Goal: Task Accomplishment & Management: Use online tool/utility

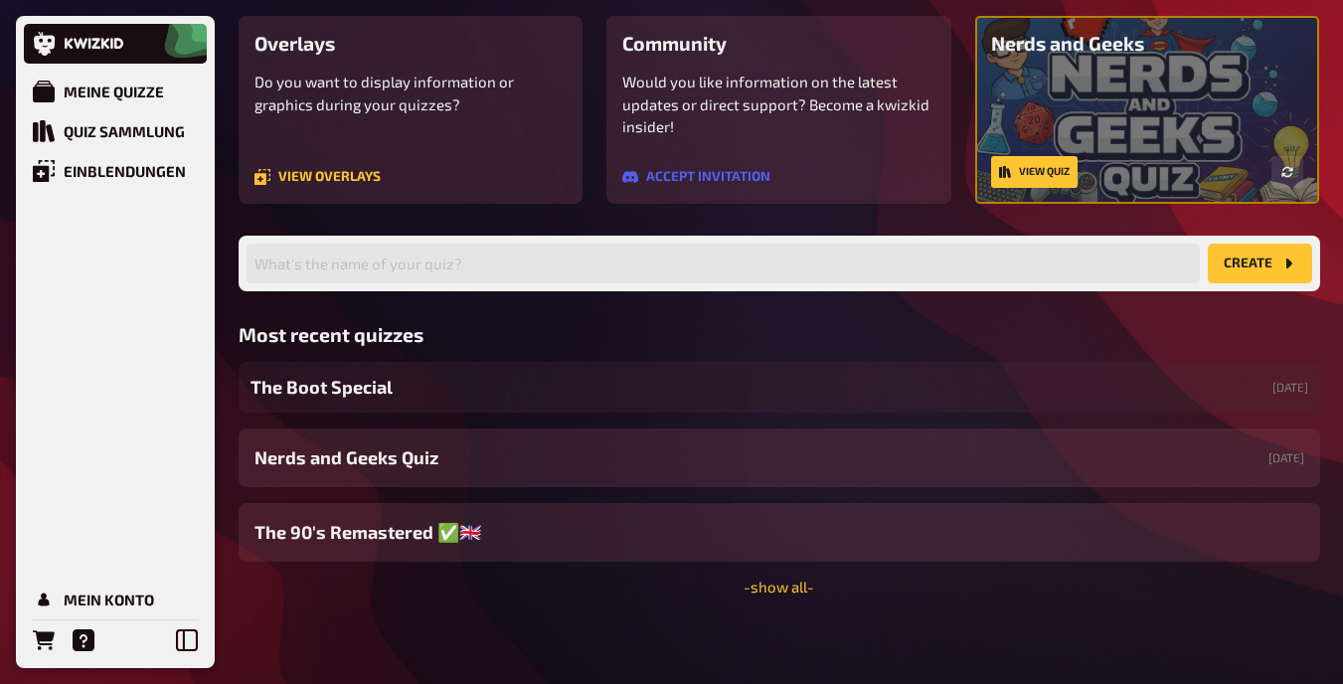
scroll to position [180, 0]
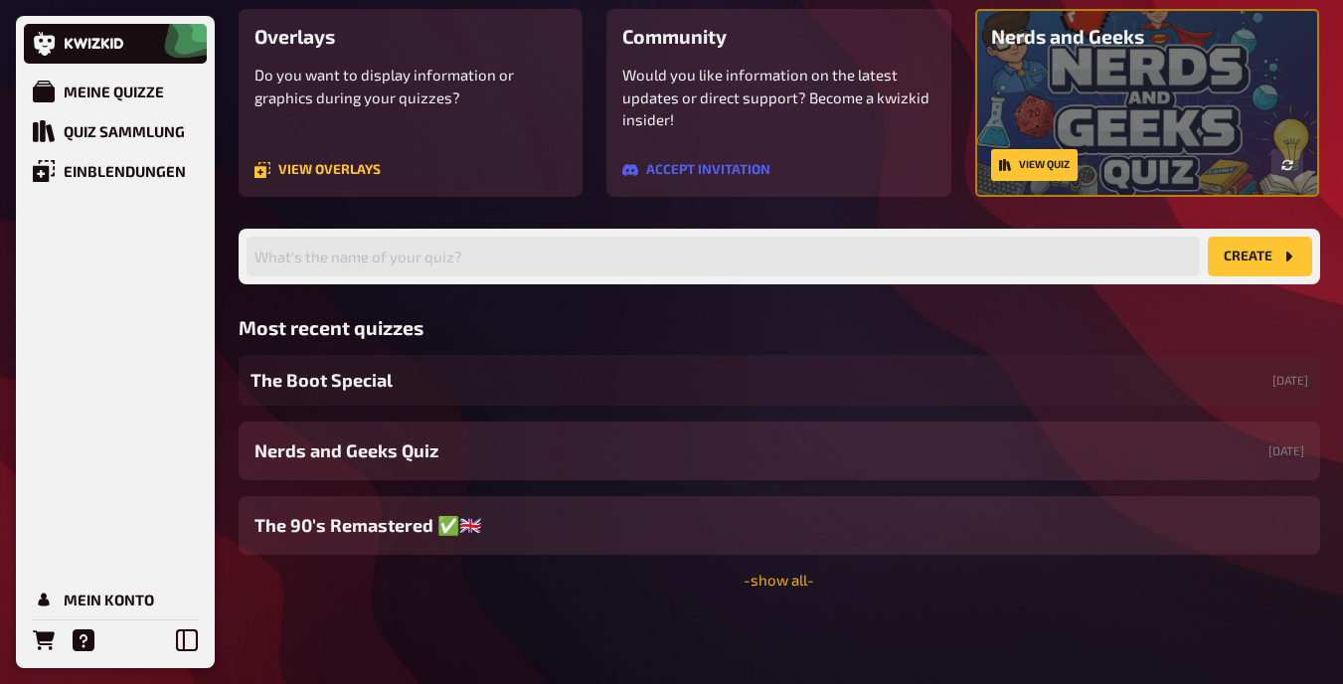
click at [753, 582] on link "- show all -" at bounding box center [779, 580] width 71 height 18
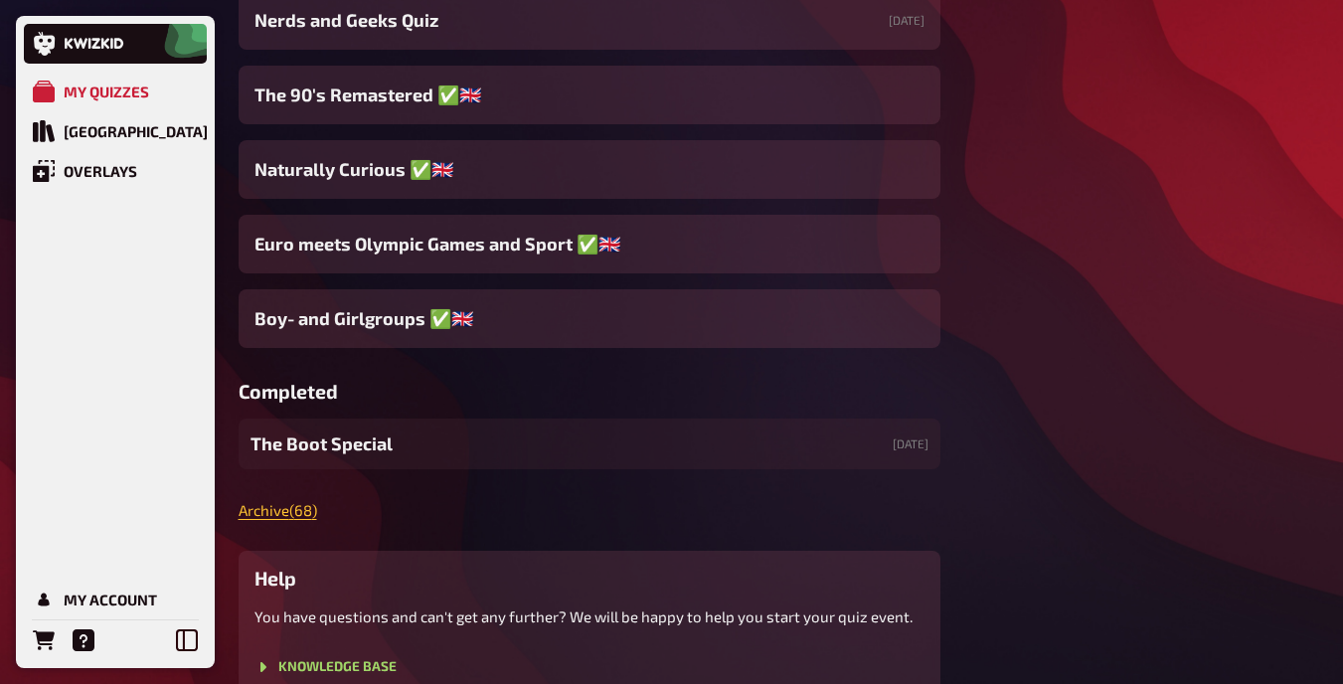
scroll to position [788, 0]
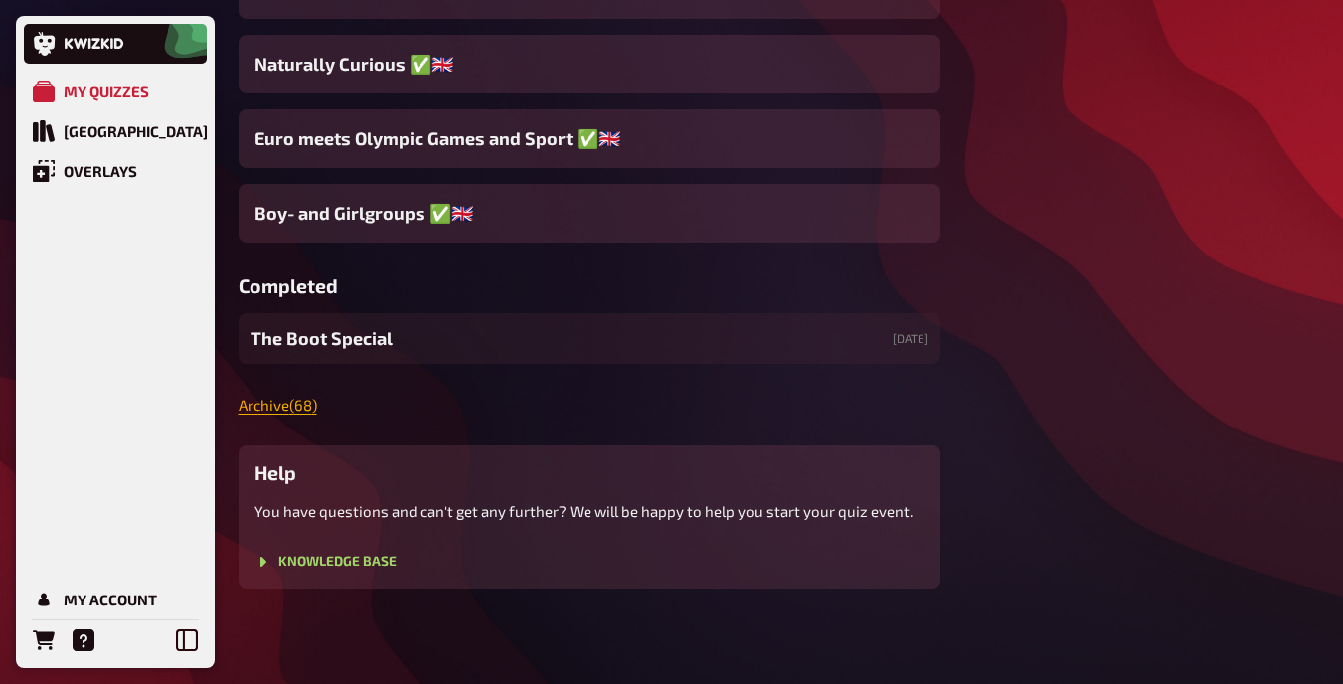
click at [275, 408] on link "Archive ( 68 )" at bounding box center [278, 405] width 79 height 18
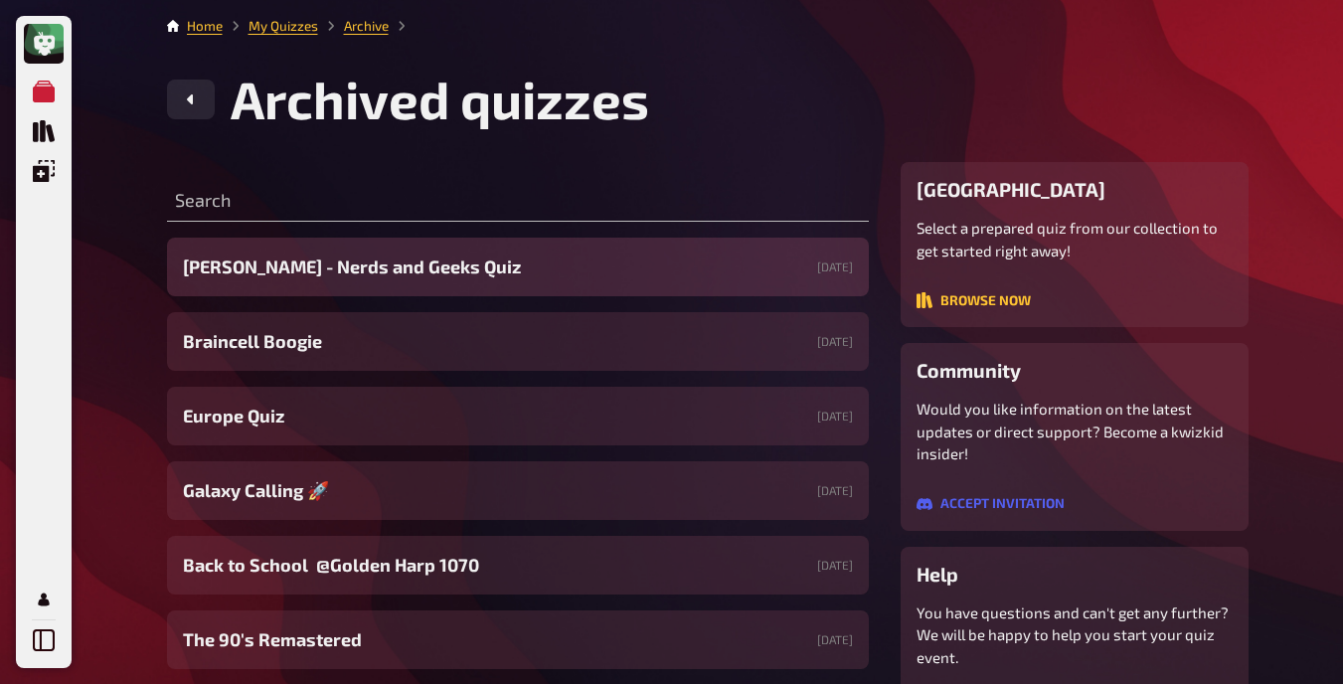
click at [463, 248] on div "[PERSON_NAME] - Nerds and Geeks Quiz [DATE]" at bounding box center [518, 267] width 702 height 59
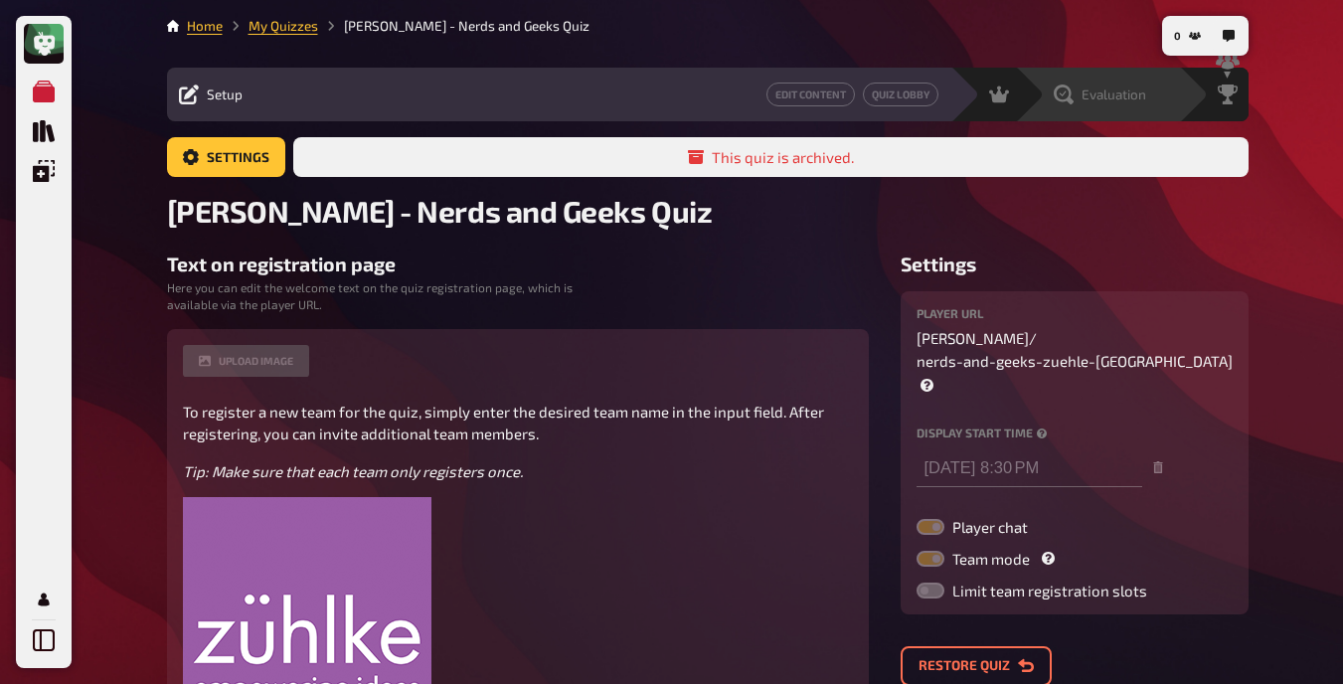
click at [1094, 92] on span "Evaluation" at bounding box center [1114, 94] width 65 height 16
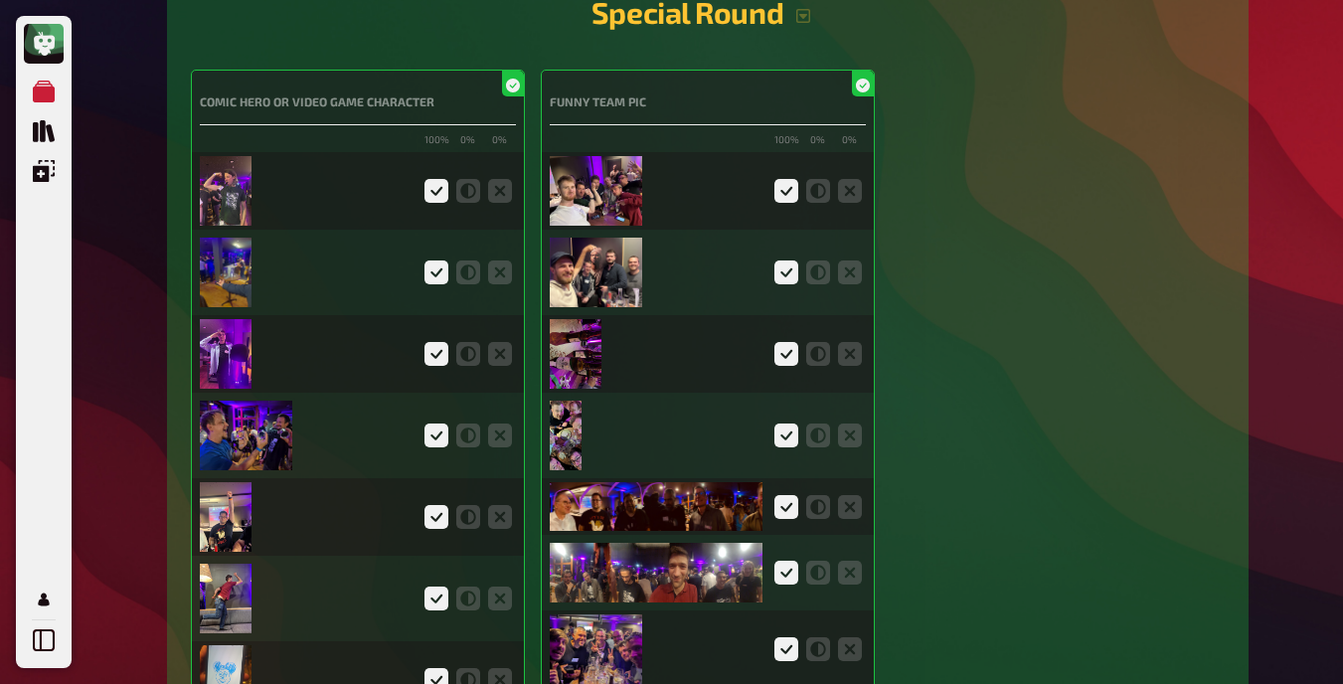
scroll to position [7085, 0]
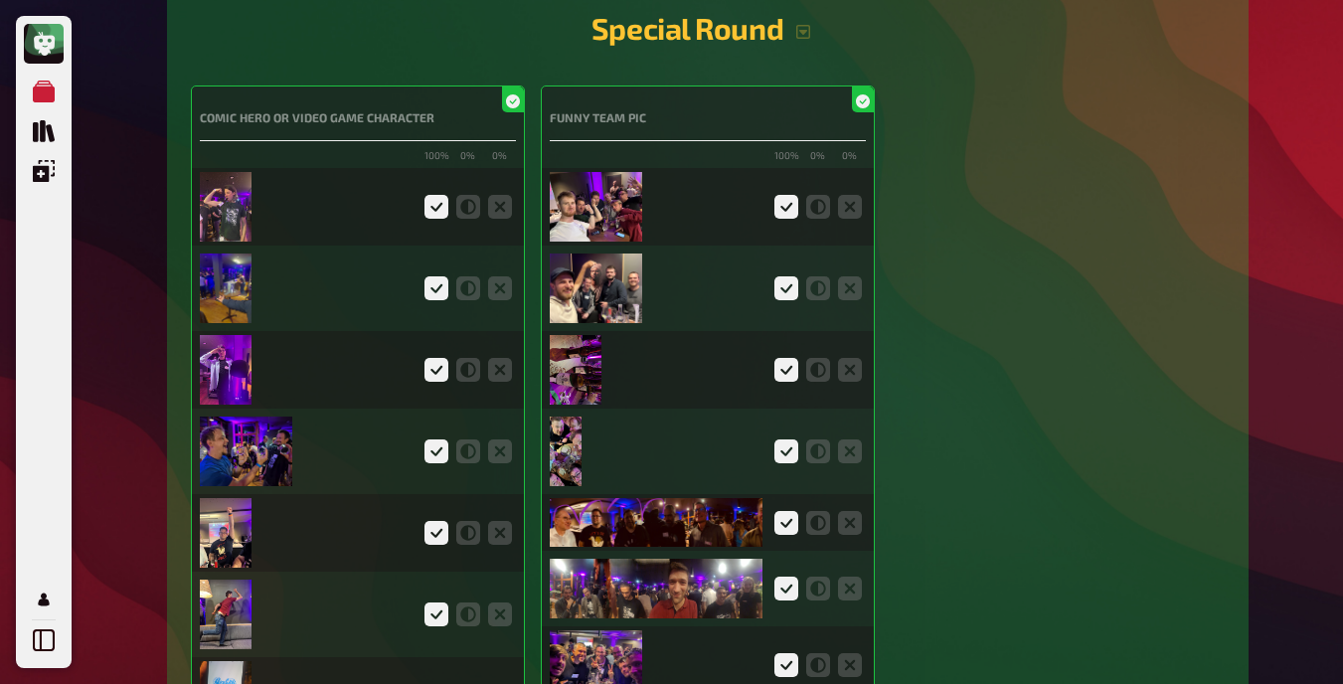
click at [235, 197] on img at bounding box center [226, 207] width 53 height 70
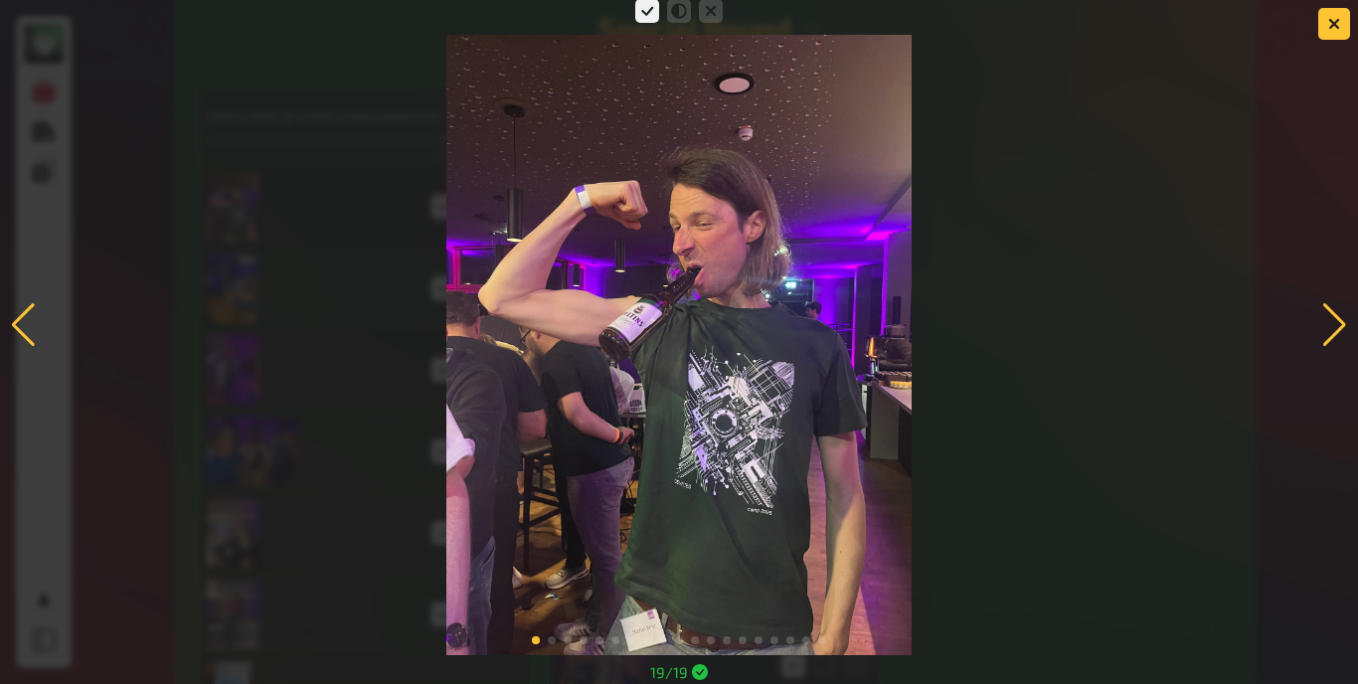
click at [1329, 311] on div at bounding box center [1334, 325] width 27 height 44
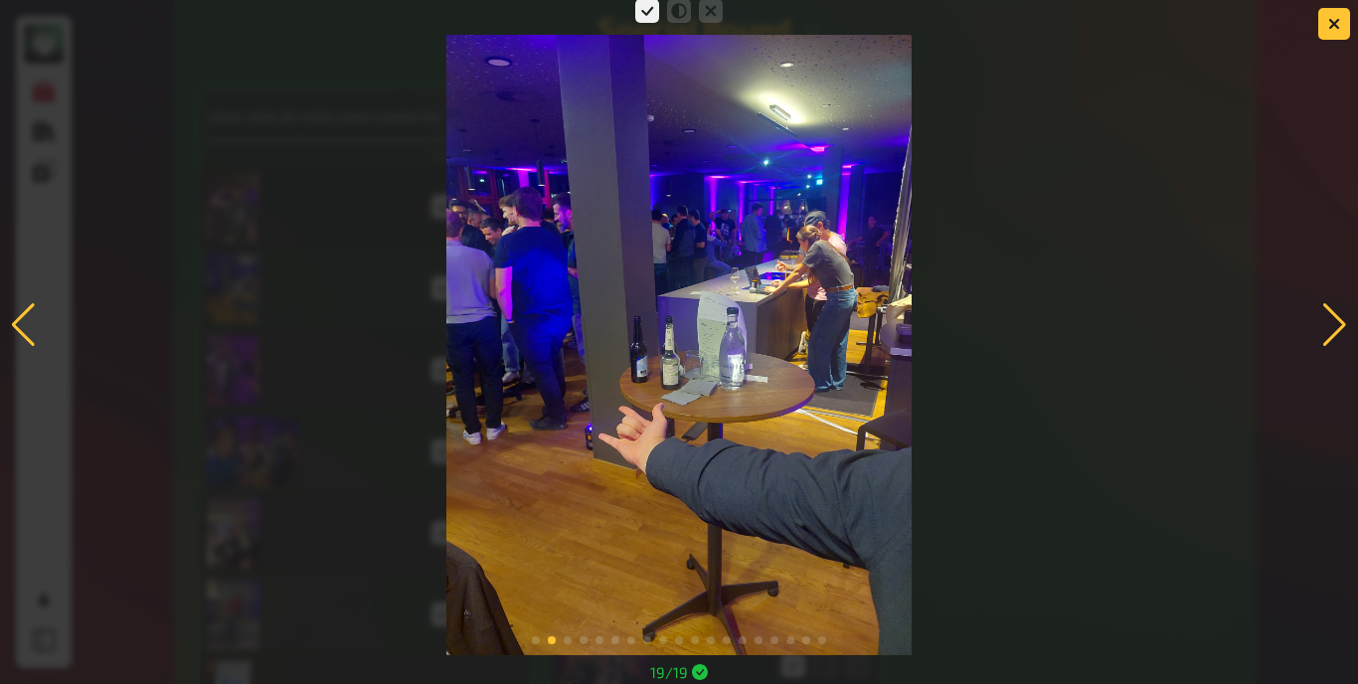
click at [1330, 323] on div at bounding box center [1334, 325] width 27 height 44
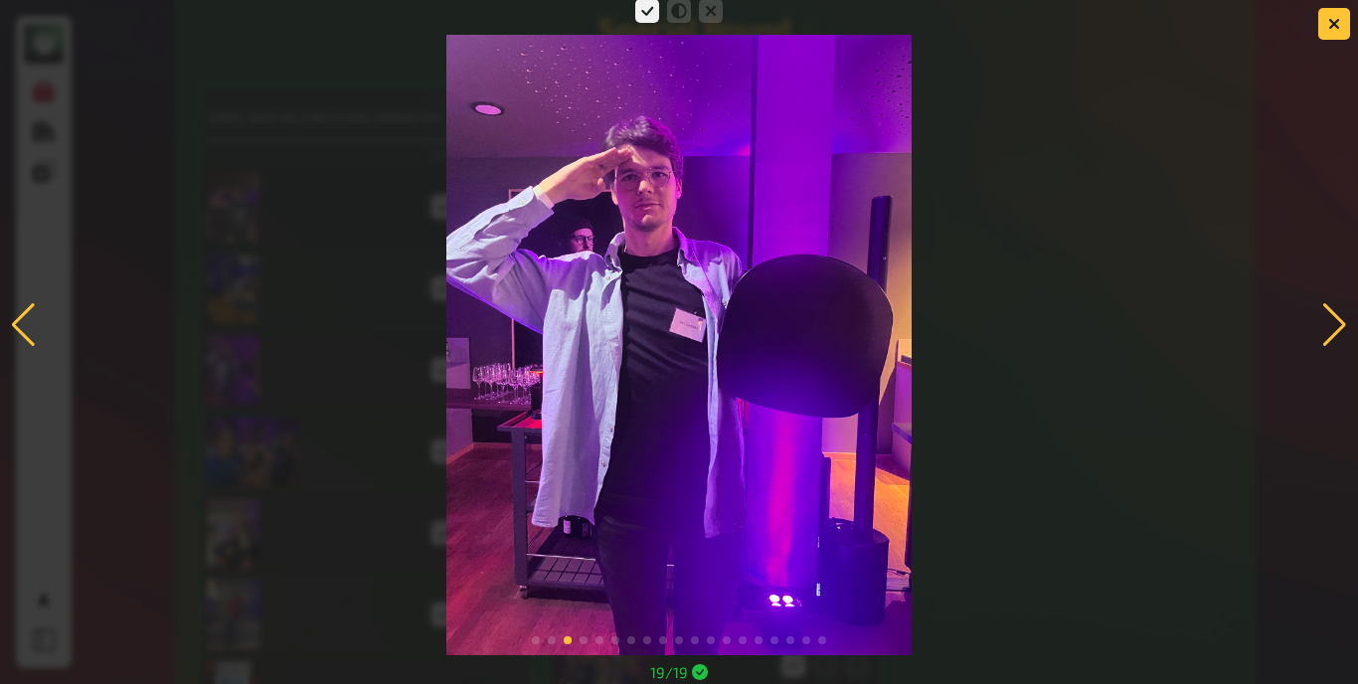
click at [1335, 335] on div at bounding box center [1334, 325] width 27 height 44
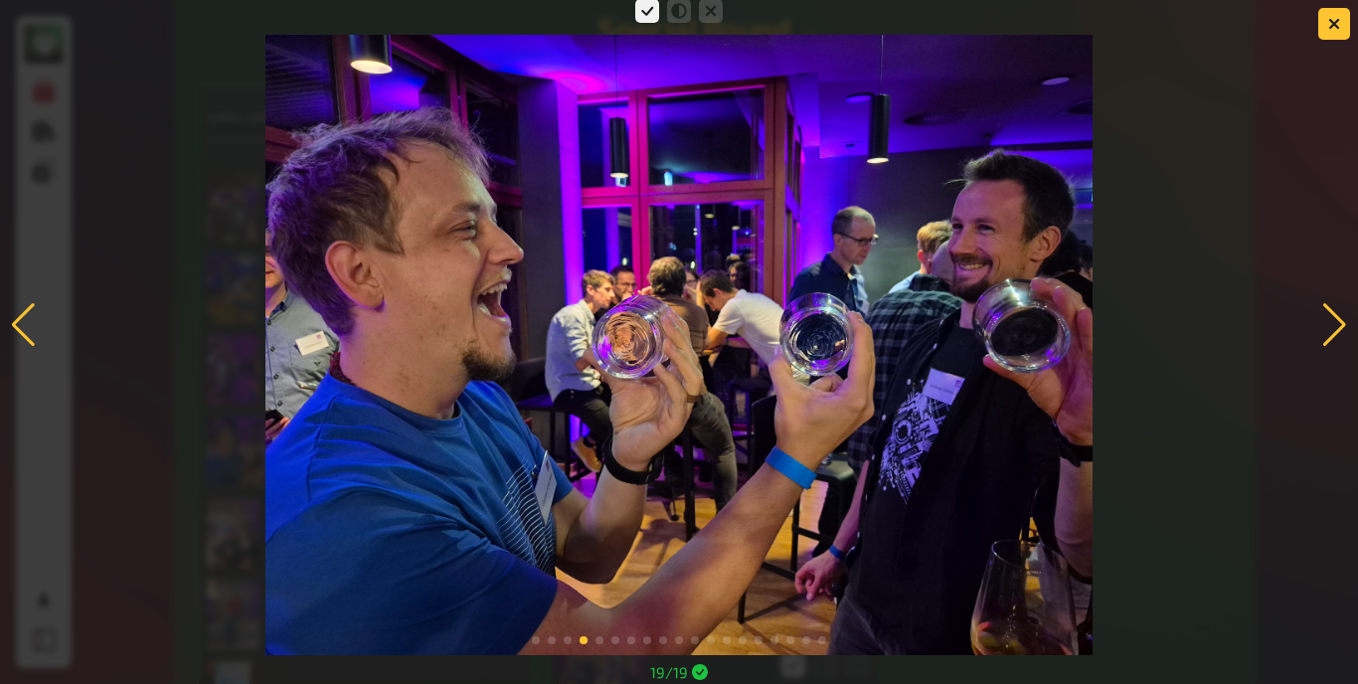
click at [1339, 321] on div at bounding box center [1334, 325] width 27 height 44
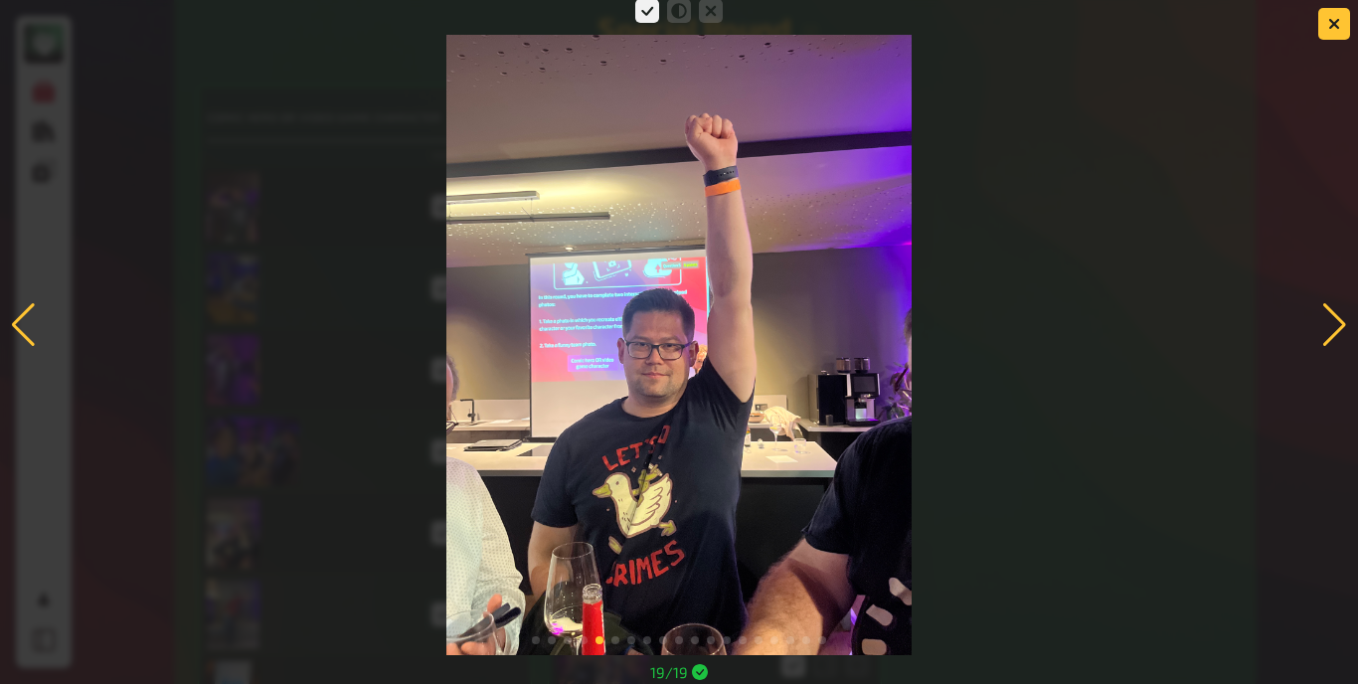
drag, startPoint x: 1323, startPoint y: 336, endPoint x: 1337, endPoint y: 315, distance: 25.1
click at [1337, 315] on div at bounding box center [1334, 325] width 27 height 44
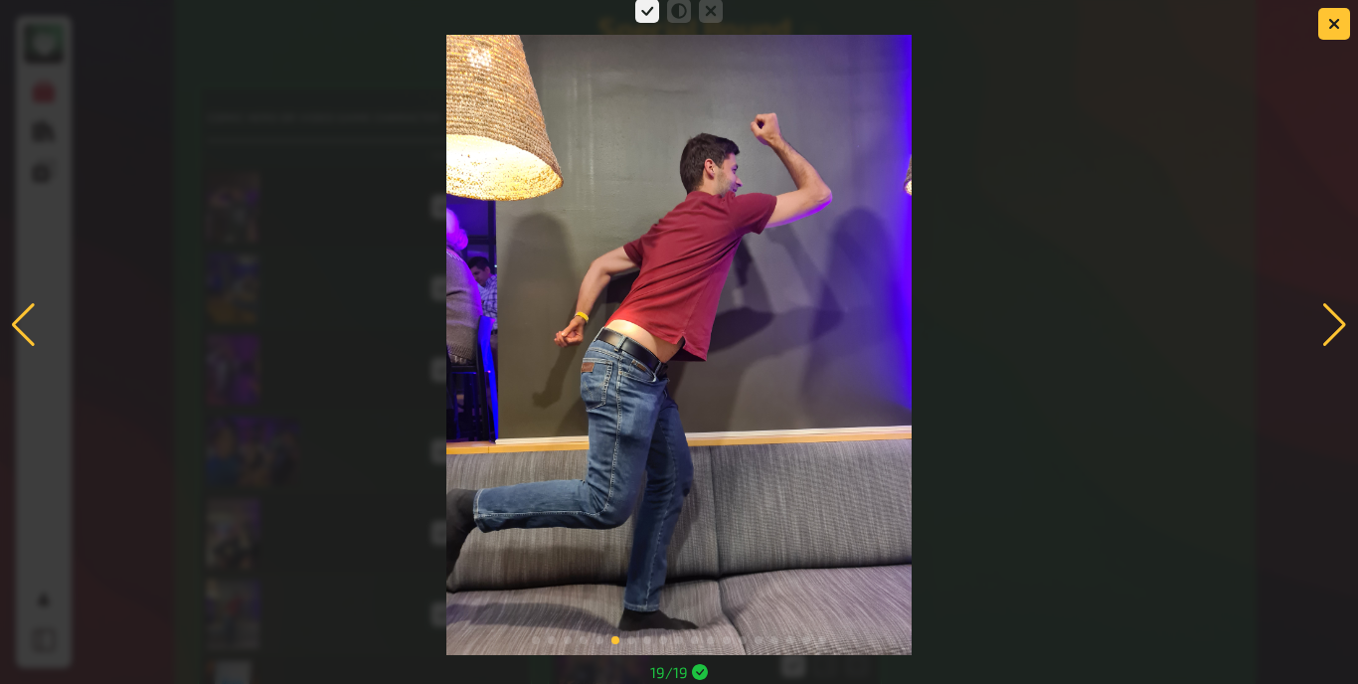
click at [1334, 324] on div at bounding box center [1334, 325] width 27 height 44
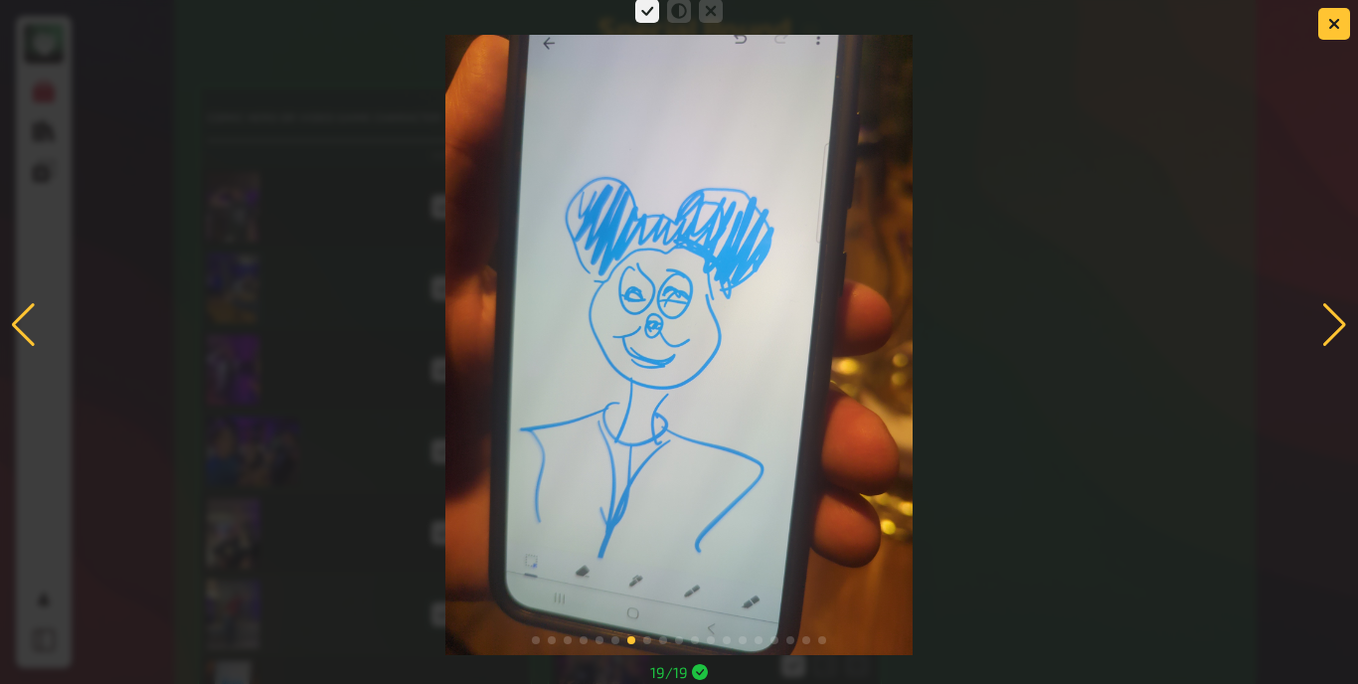
click at [1337, 334] on div at bounding box center [1334, 325] width 27 height 44
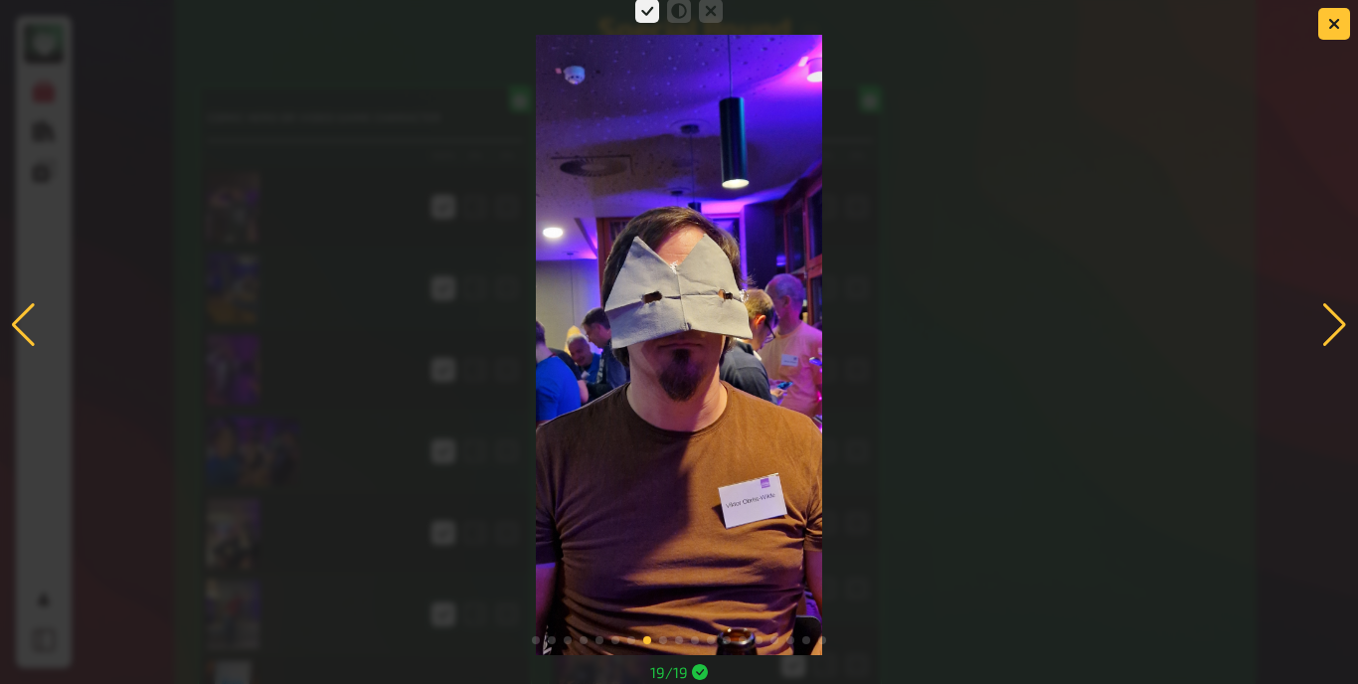
click at [1336, 324] on div at bounding box center [1334, 325] width 27 height 44
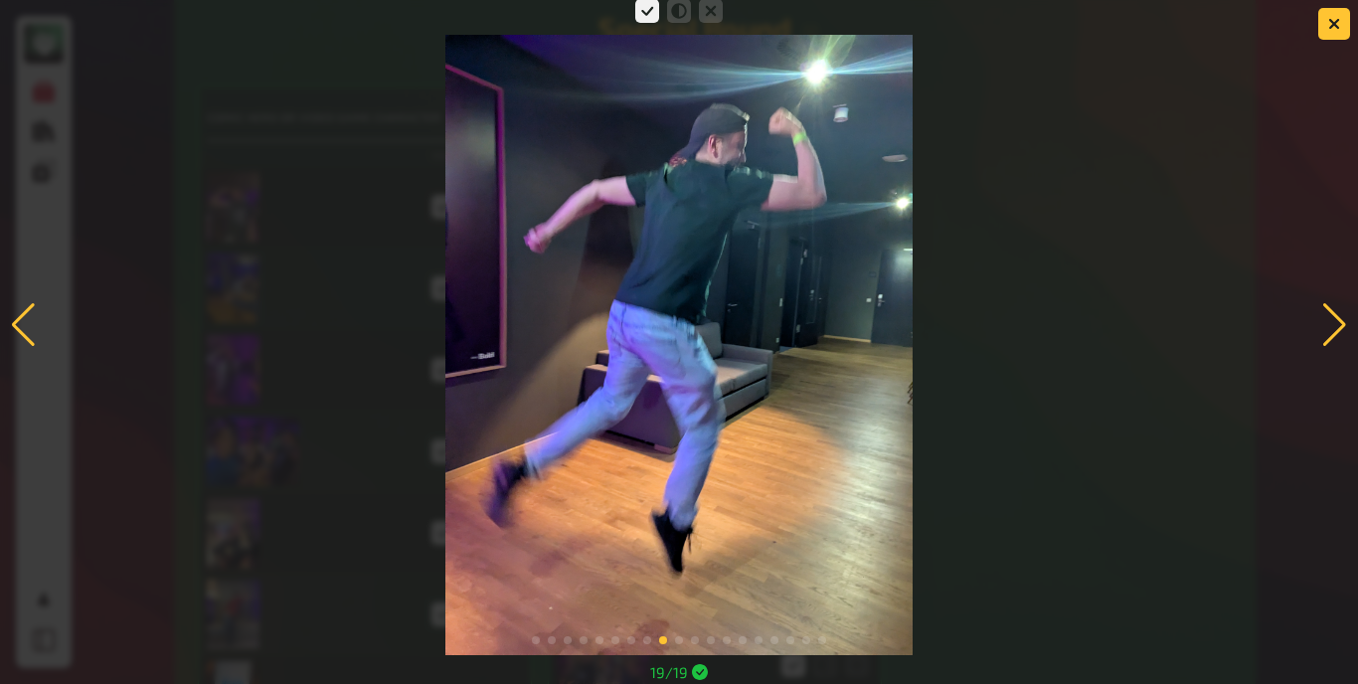
click at [1333, 318] on div at bounding box center [1334, 325] width 27 height 44
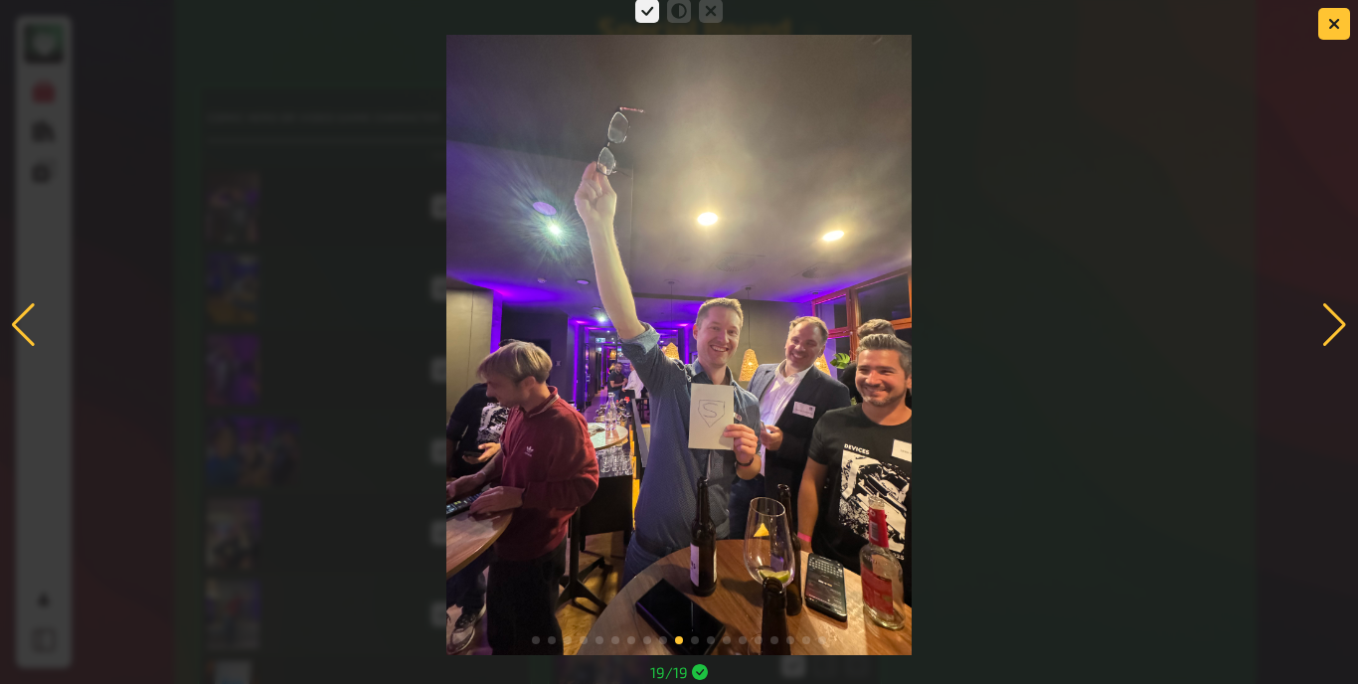
click at [1328, 335] on div at bounding box center [1334, 325] width 27 height 44
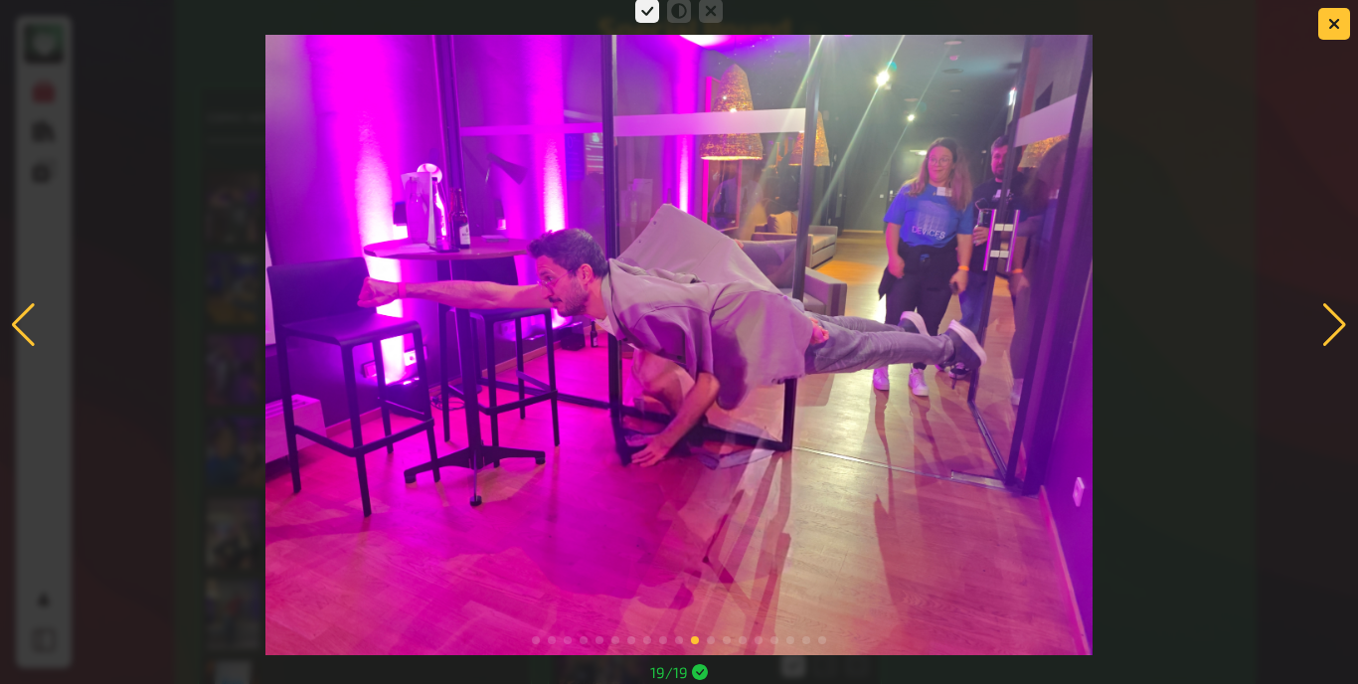
click at [1323, 337] on div at bounding box center [1334, 325] width 27 height 44
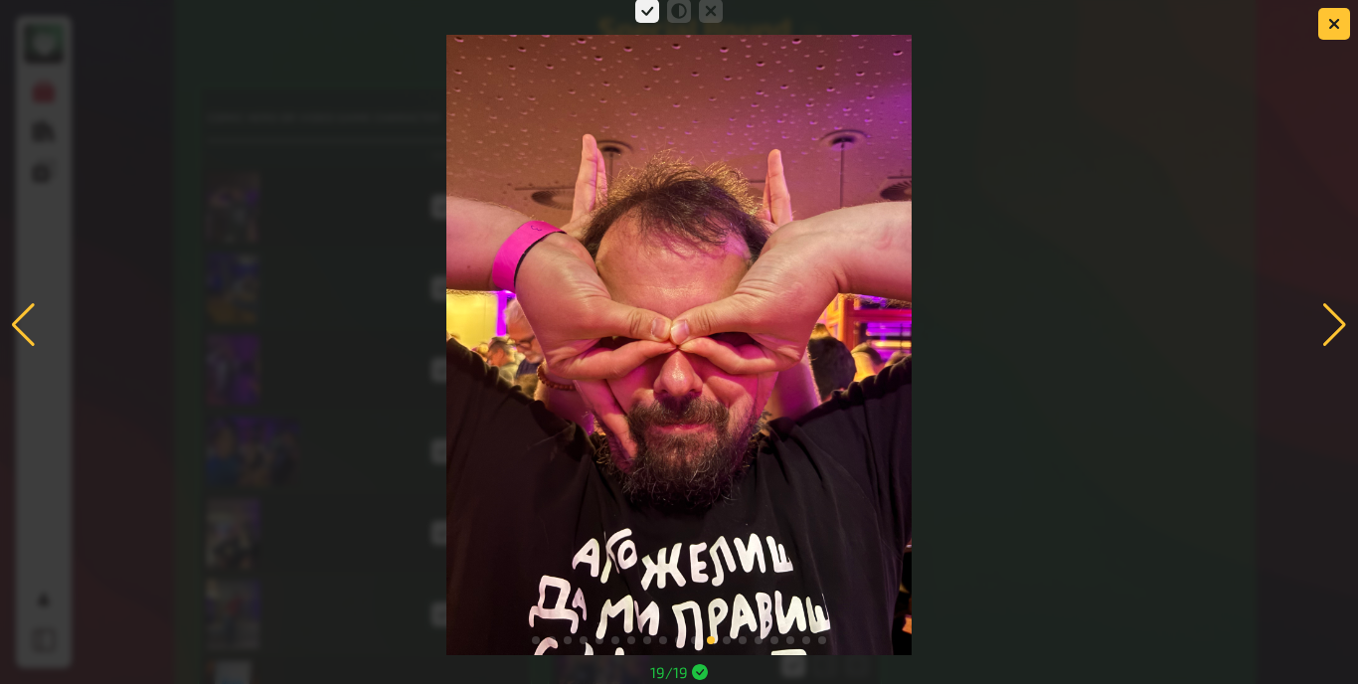
click at [1334, 318] on div at bounding box center [1334, 325] width 27 height 44
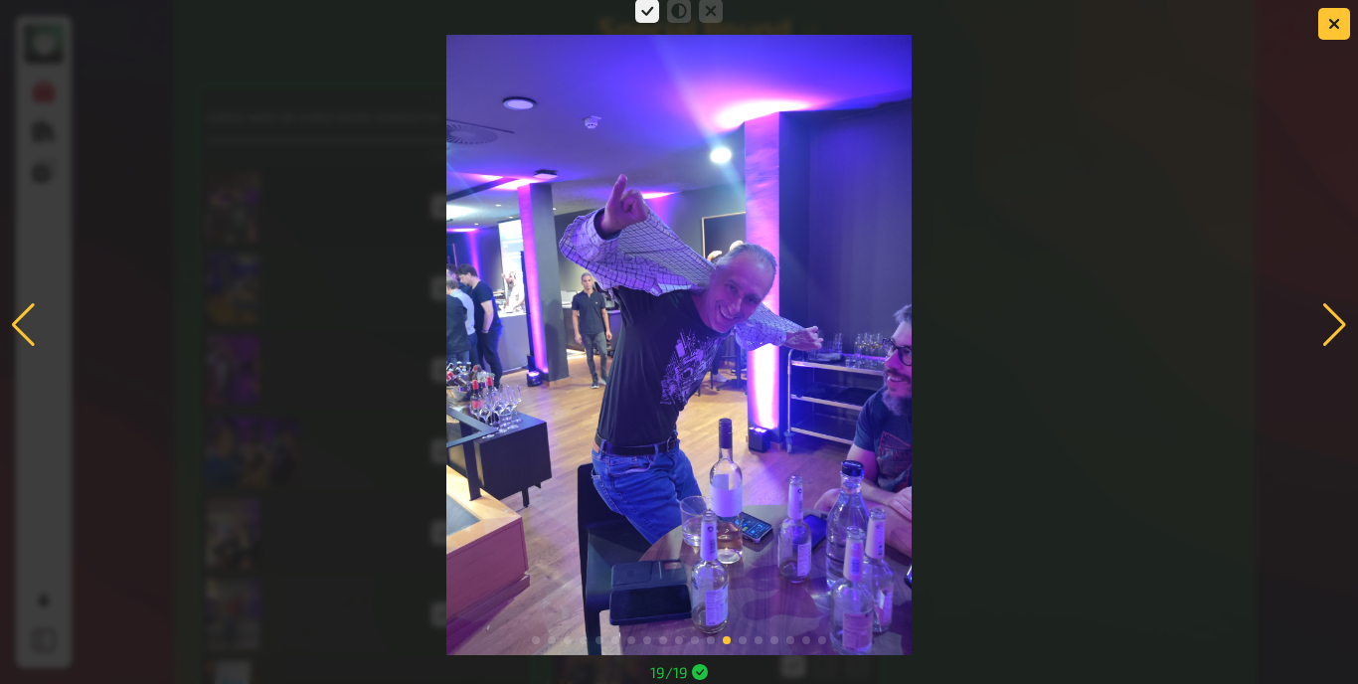
click at [1331, 315] on div at bounding box center [1334, 325] width 27 height 44
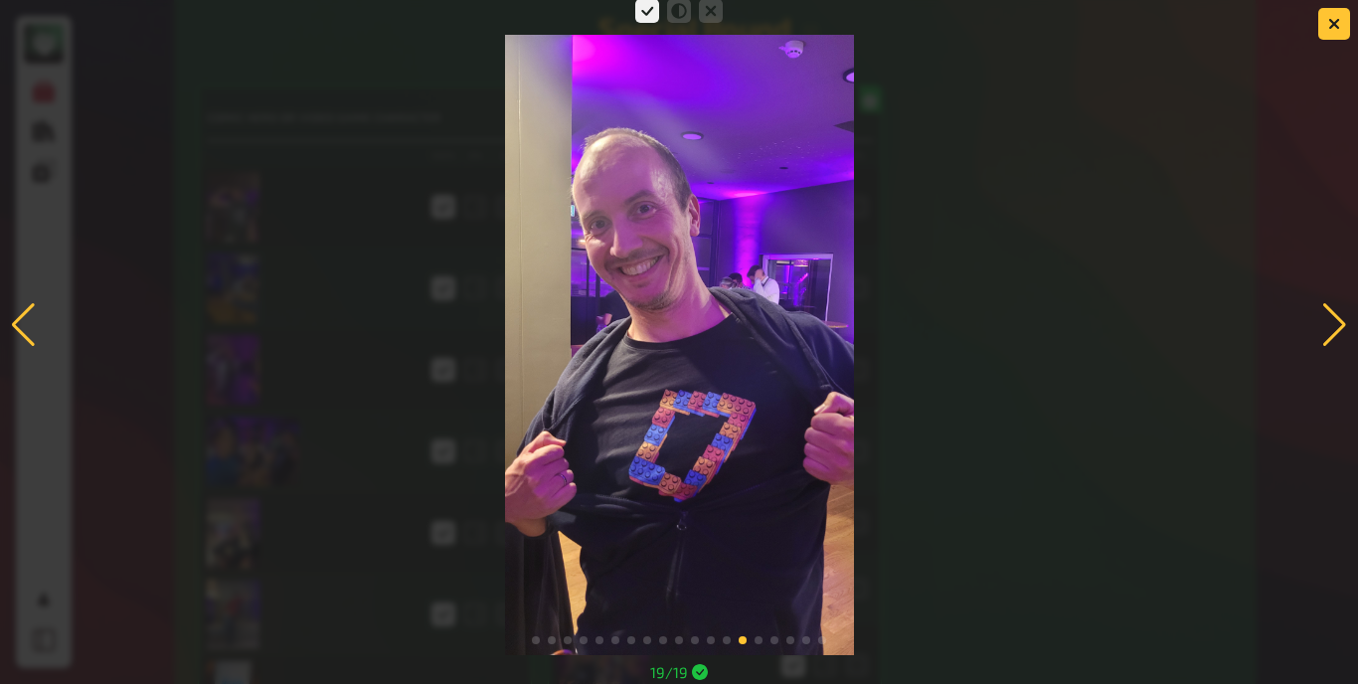
click at [1331, 312] on div at bounding box center [1334, 325] width 27 height 44
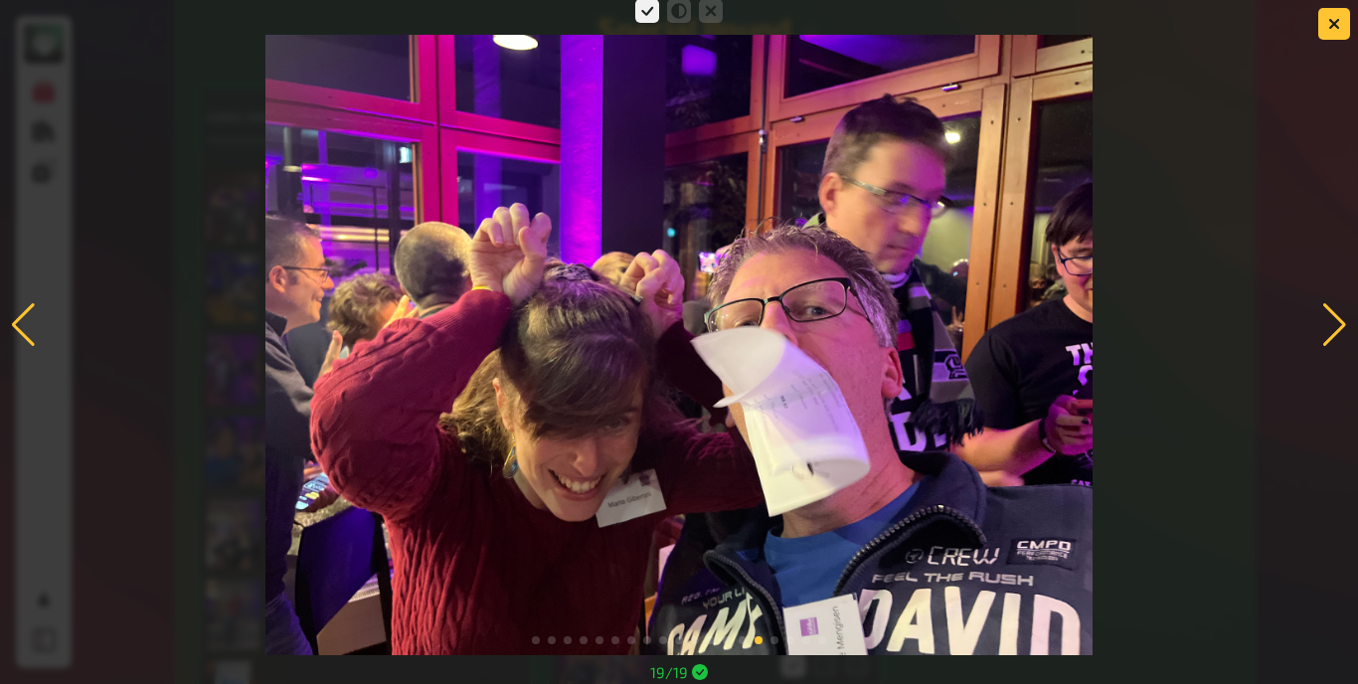
click at [1333, 318] on div at bounding box center [1334, 325] width 27 height 44
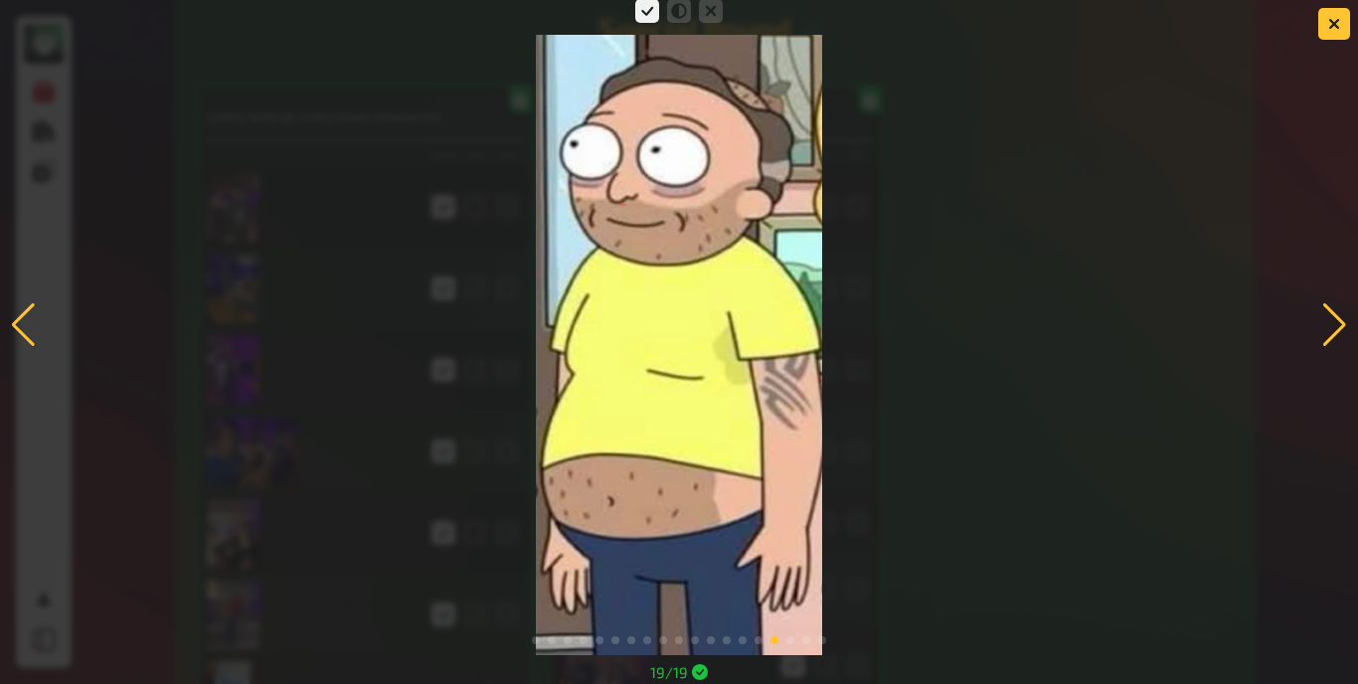
drag, startPoint x: 644, startPoint y: 402, endPoint x: 1335, endPoint y: 332, distance: 694.5
click at [1335, 332] on div at bounding box center [1334, 325] width 27 height 44
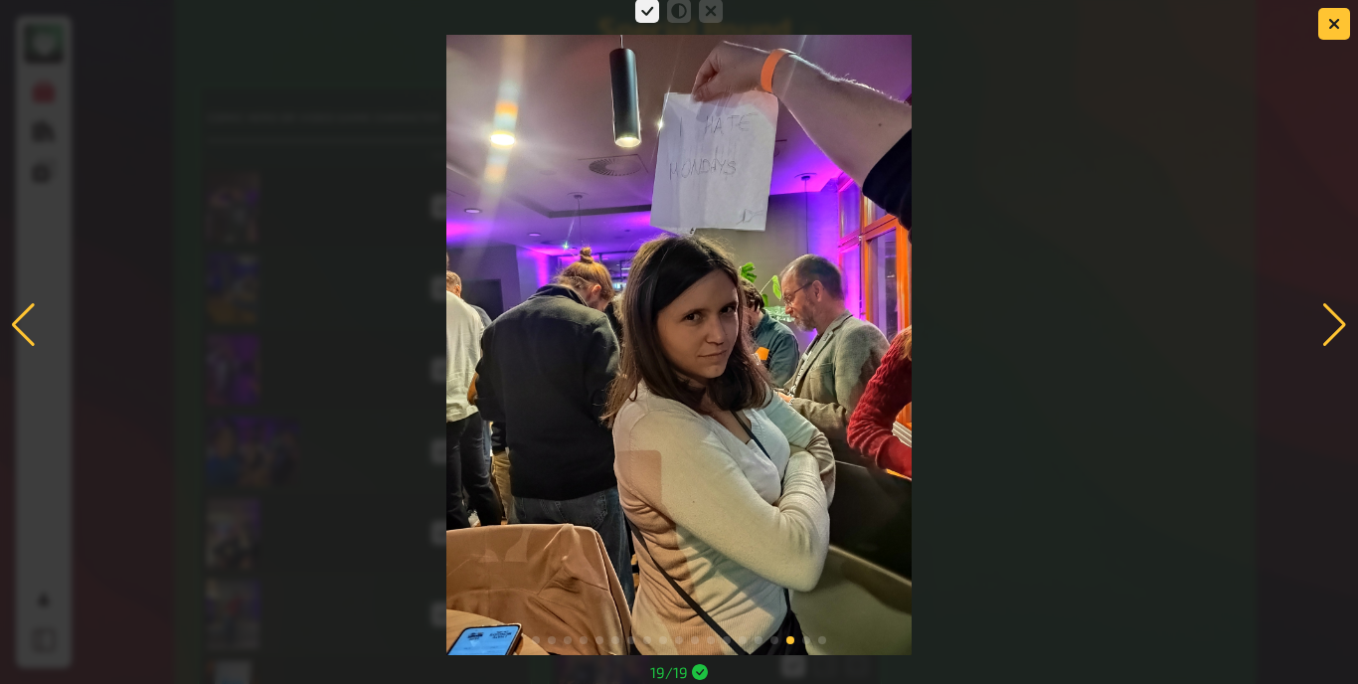
click at [1331, 327] on div at bounding box center [1334, 325] width 27 height 44
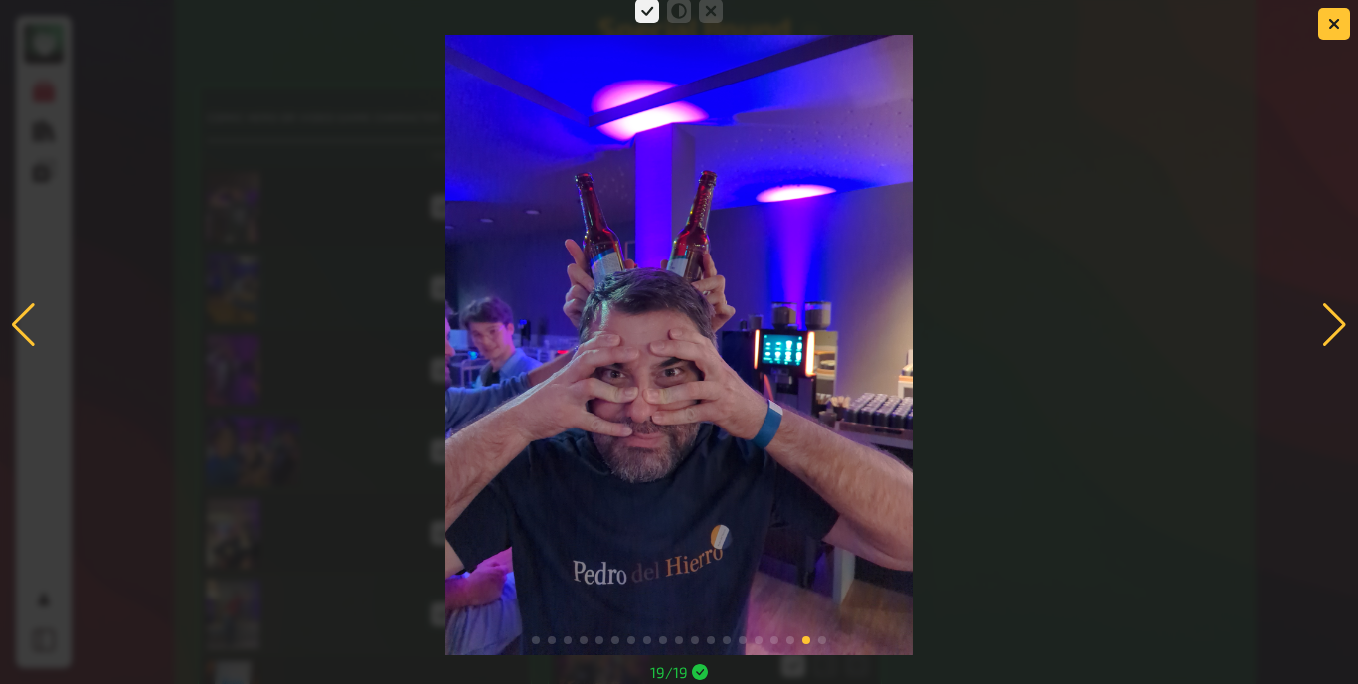
click at [1324, 326] on div at bounding box center [1334, 325] width 27 height 44
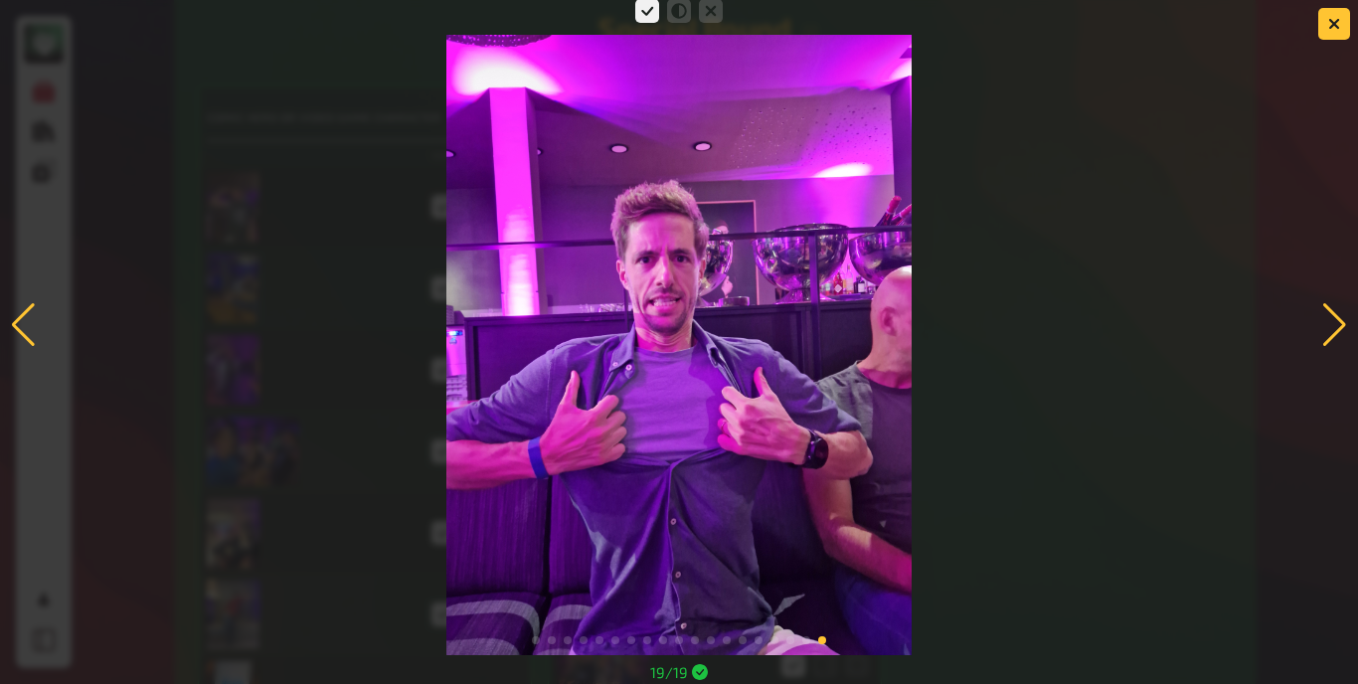
click at [1337, 326] on div at bounding box center [1334, 325] width 27 height 44
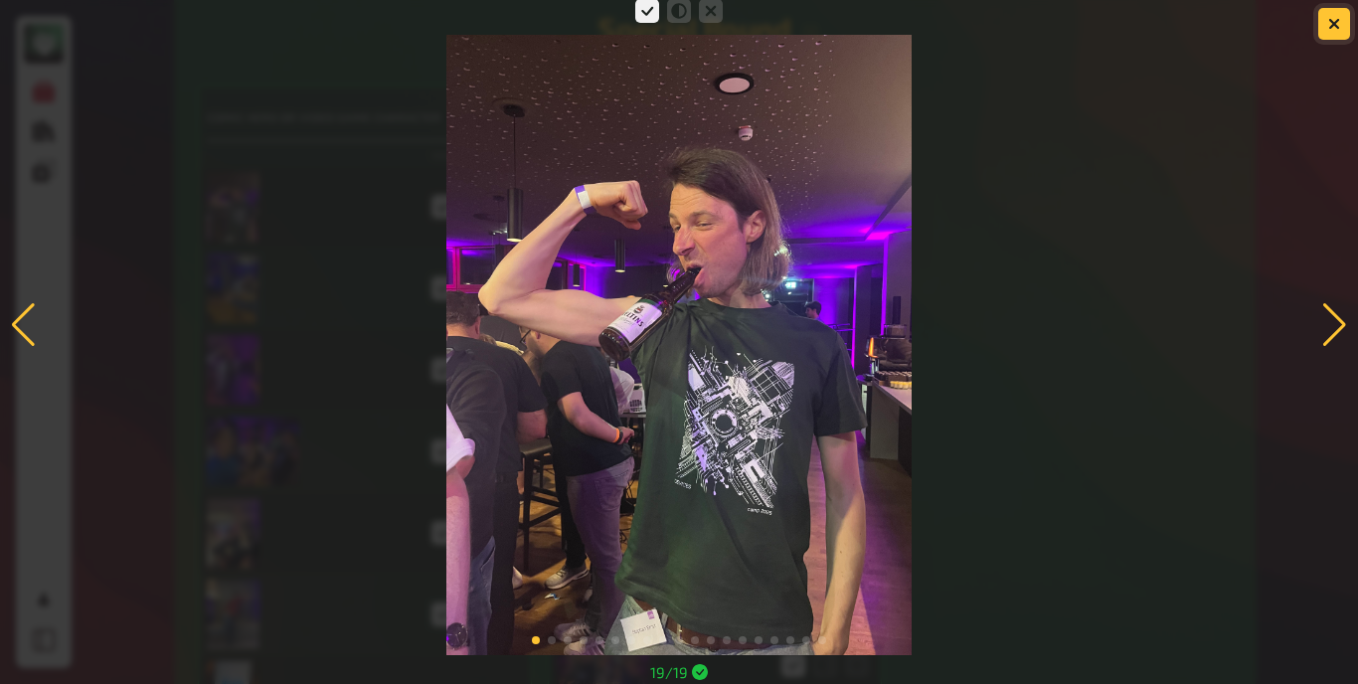
click at [1328, 14] on button "button" at bounding box center [1334, 24] width 32 height 32
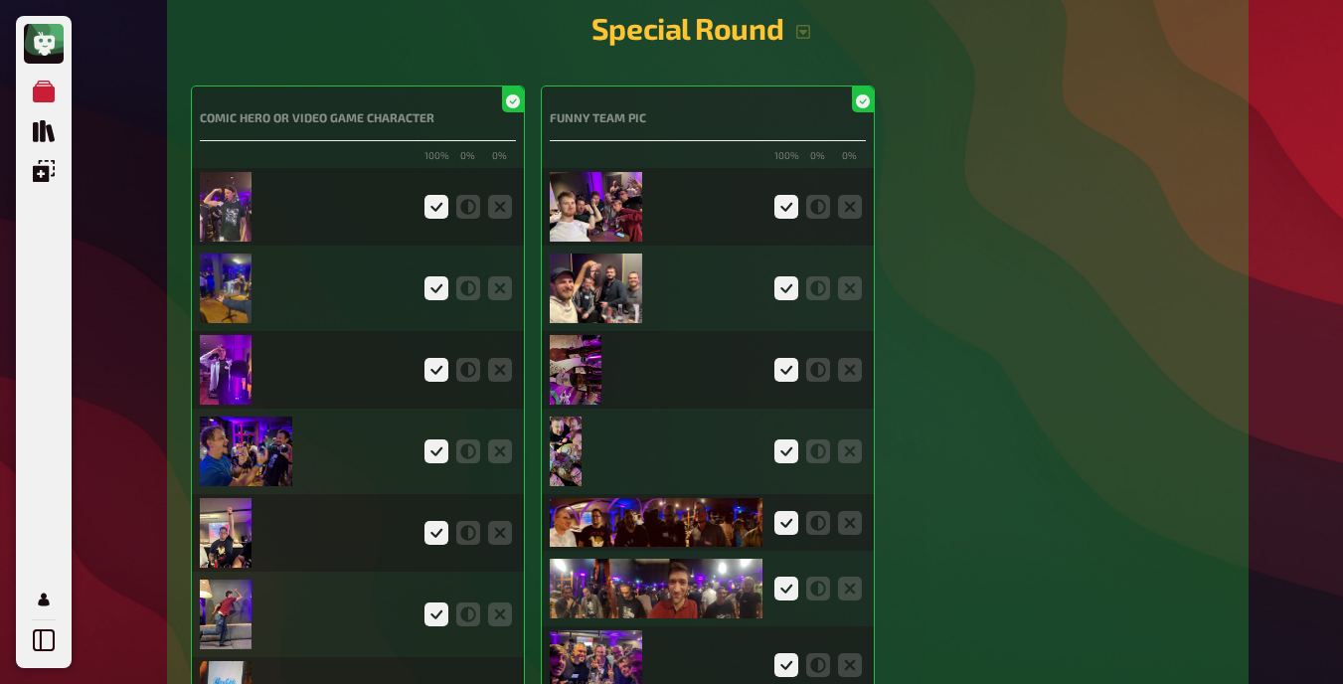
click at [605, 215] on img at bounding box center [596, 207] width 92 height 70
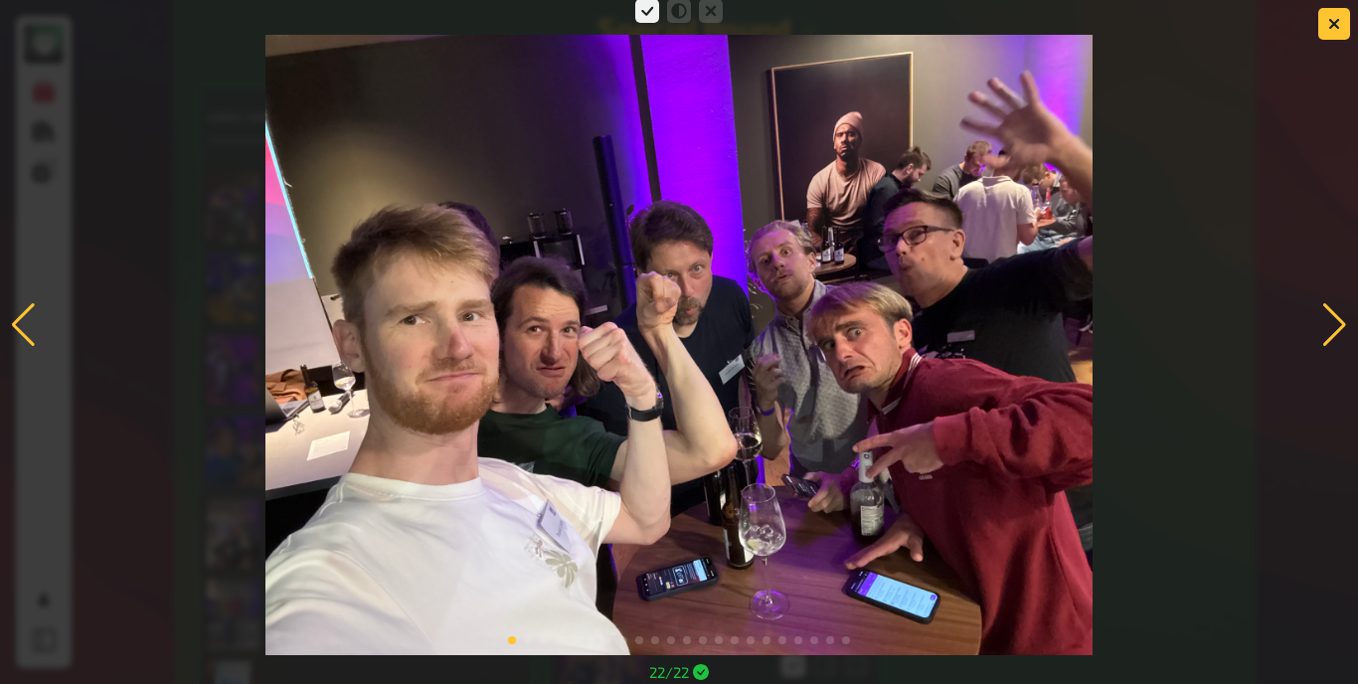
click at [1329, 329] on div at bounding box center [1334, 325] width 27 height 44
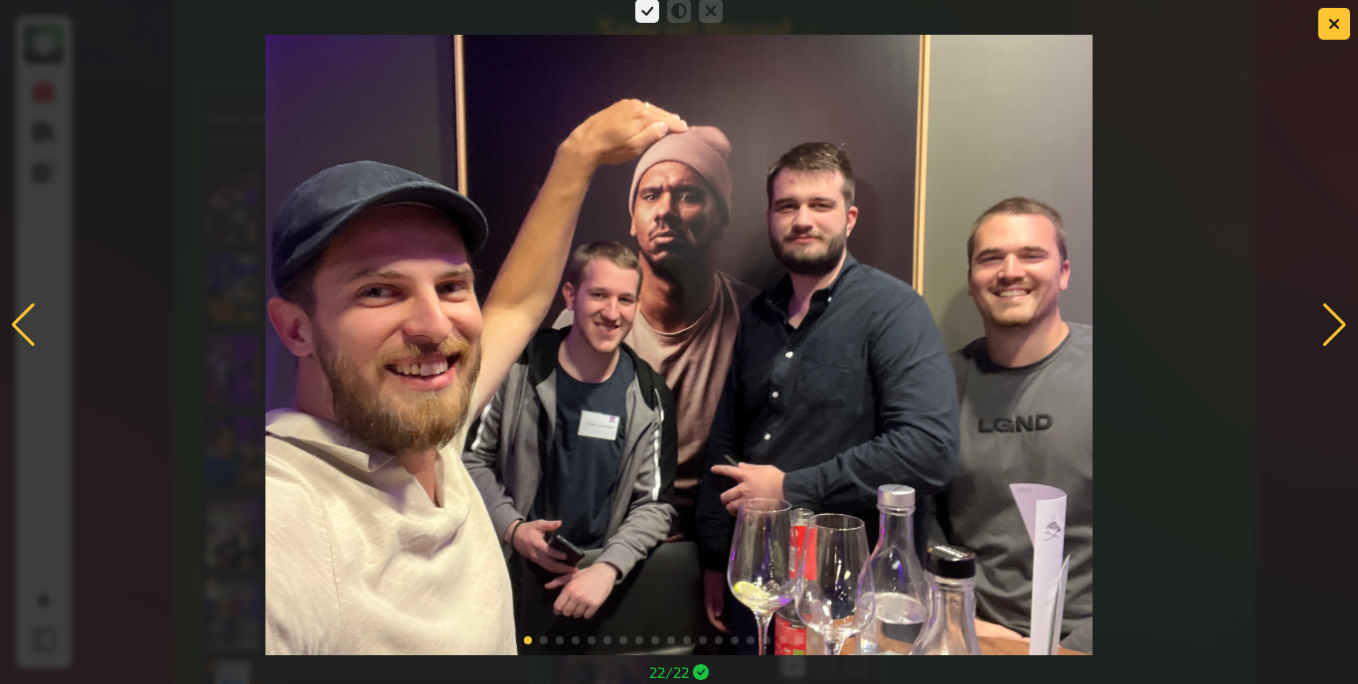
click at [1339, 323] on div at bounding box center [1334, 325] width 27 height 44
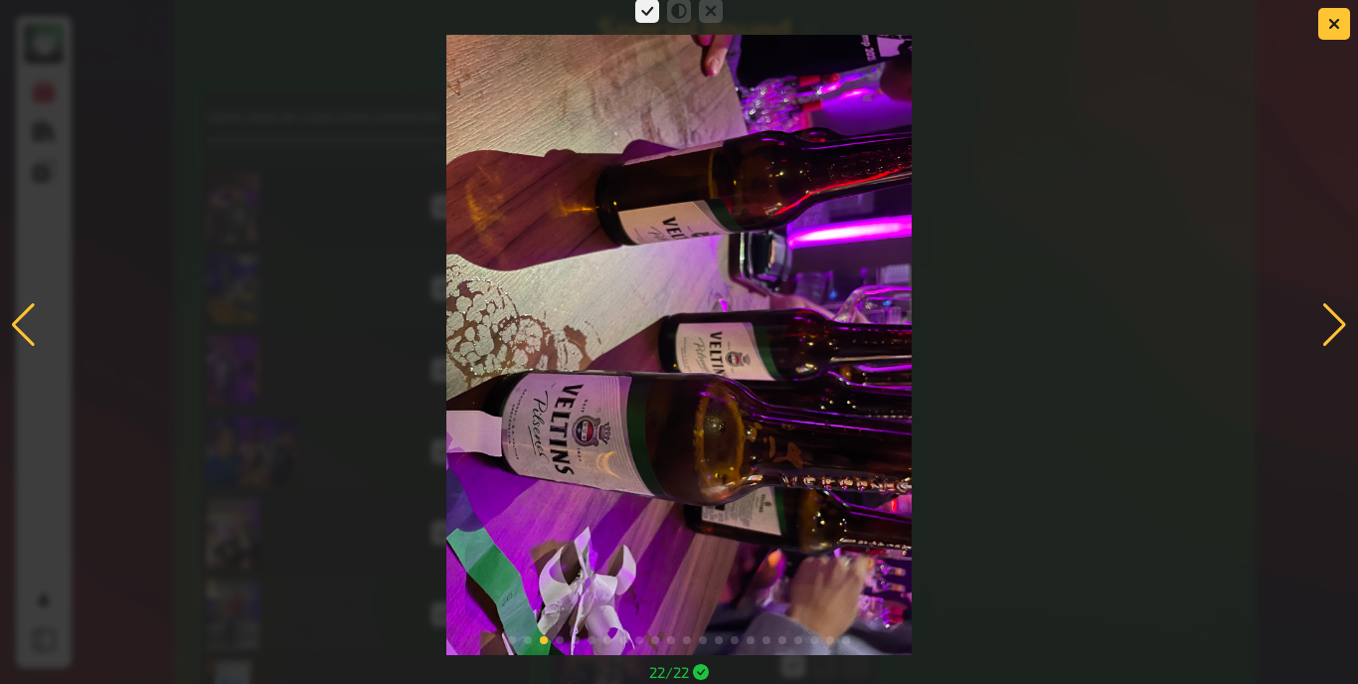
click at [1326, 325] on div at bounding box center [1334, 325] width 27 height 44
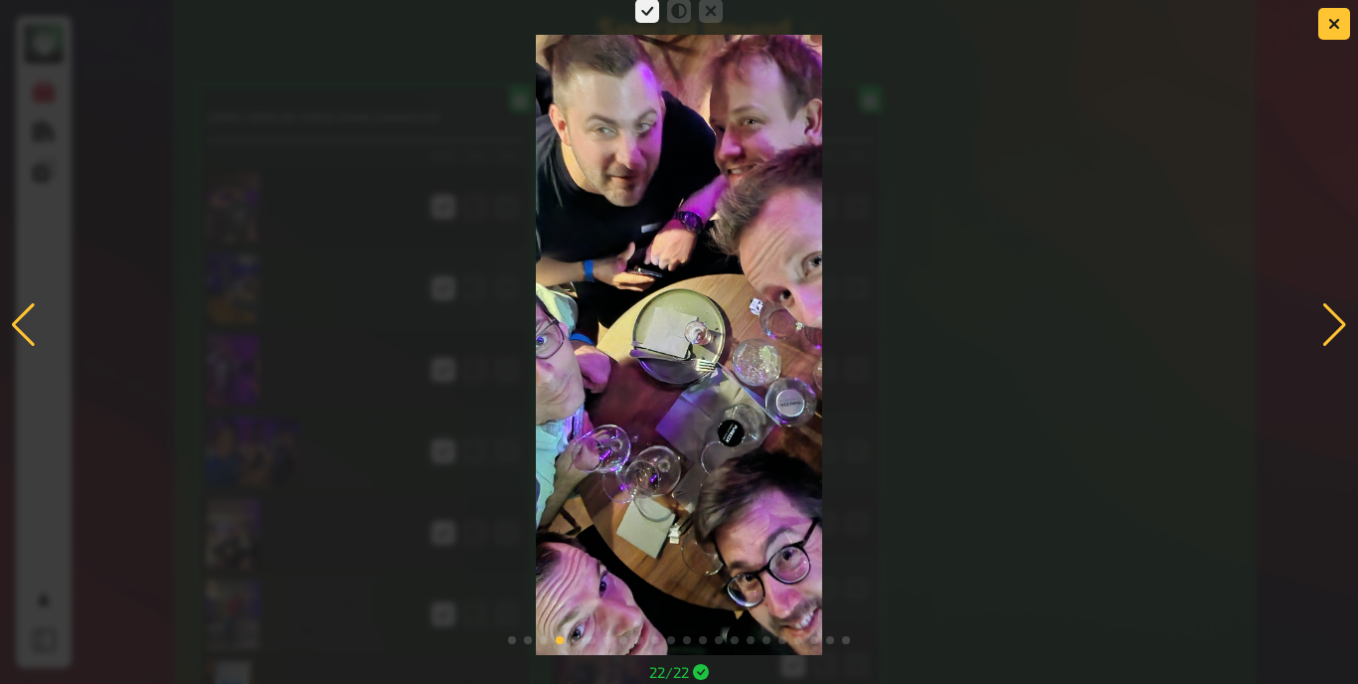
click at [1332, 335] on div at bounding box center [1334, 325] width 27 height 44
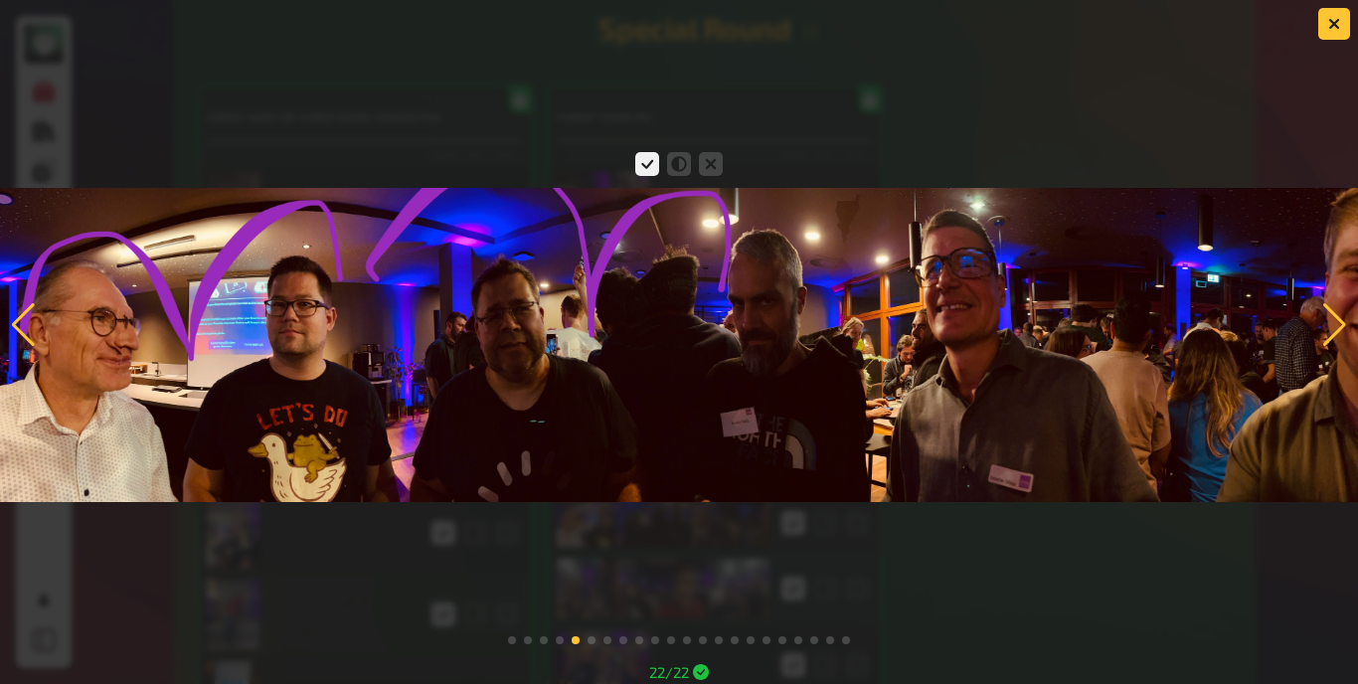
click at [1332, 319] on div at bounding box center [1334, 325] width 27 height 44
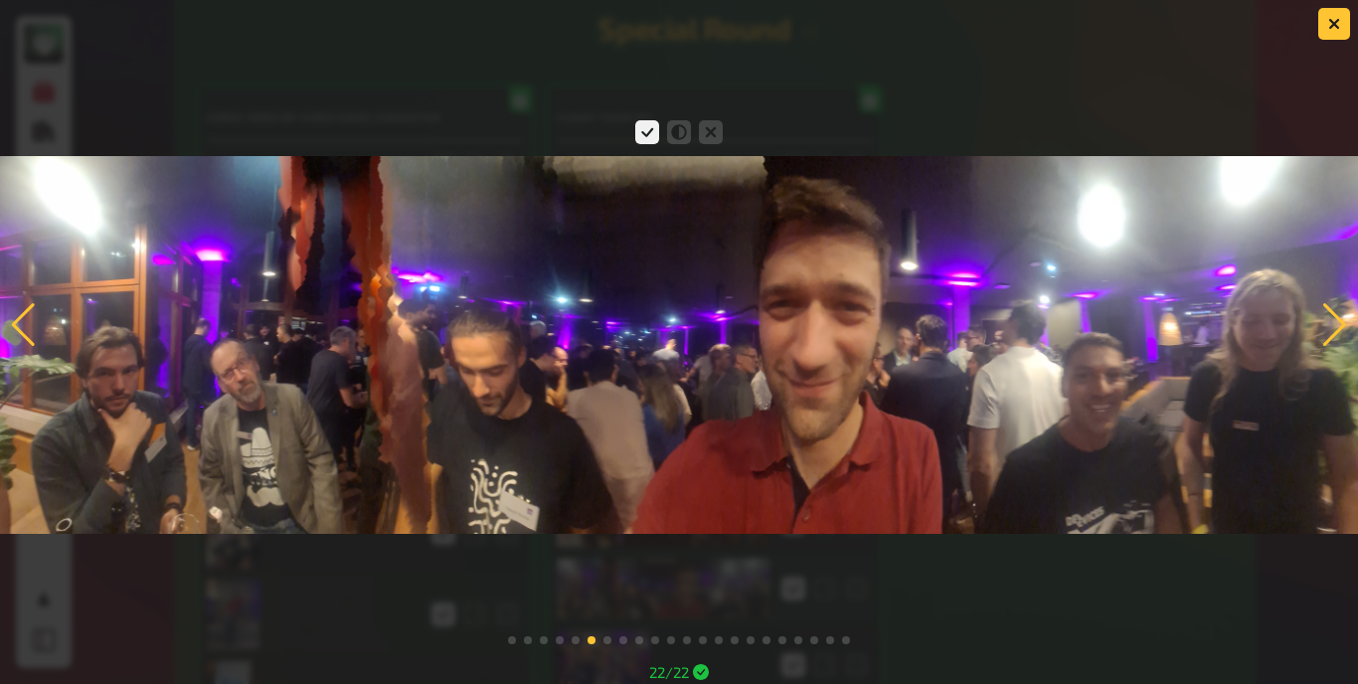
click at [1340, 318] on div at bounding box center [1334, 325] width 27 height 44
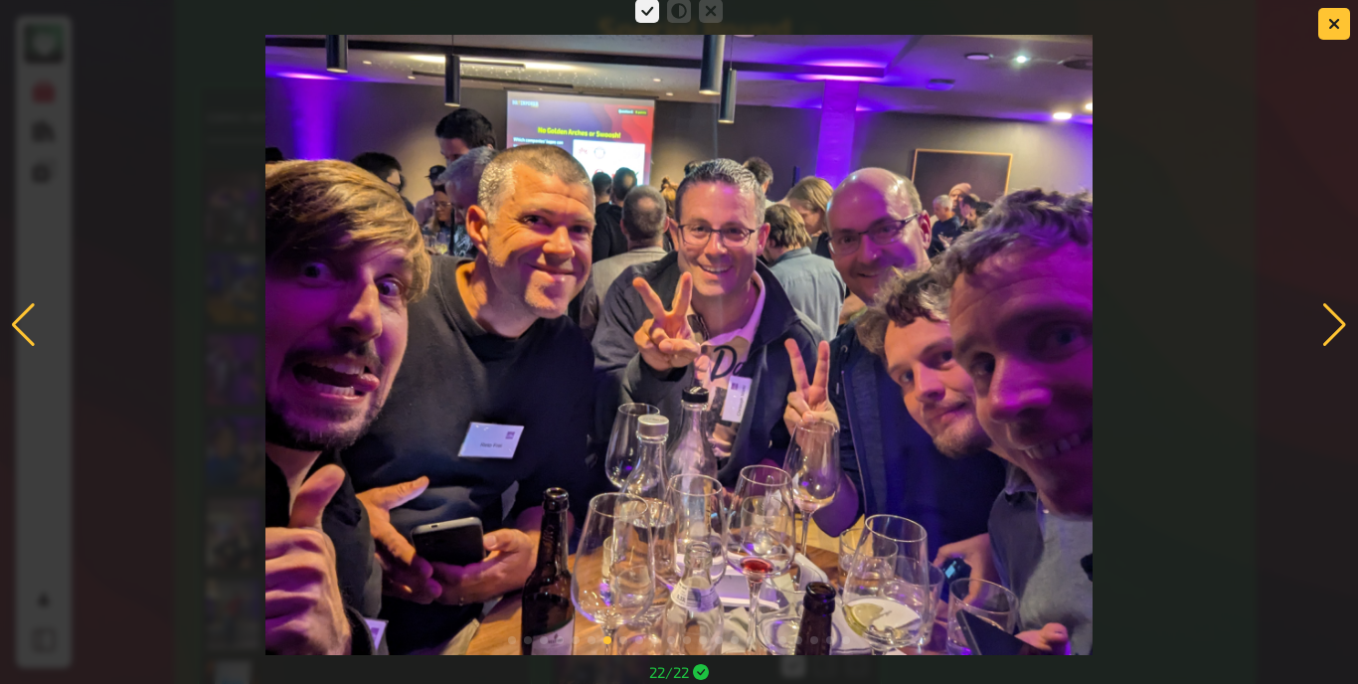
click at [1330, 327] on div at bounding box center [1334, 325] width 27 height 44
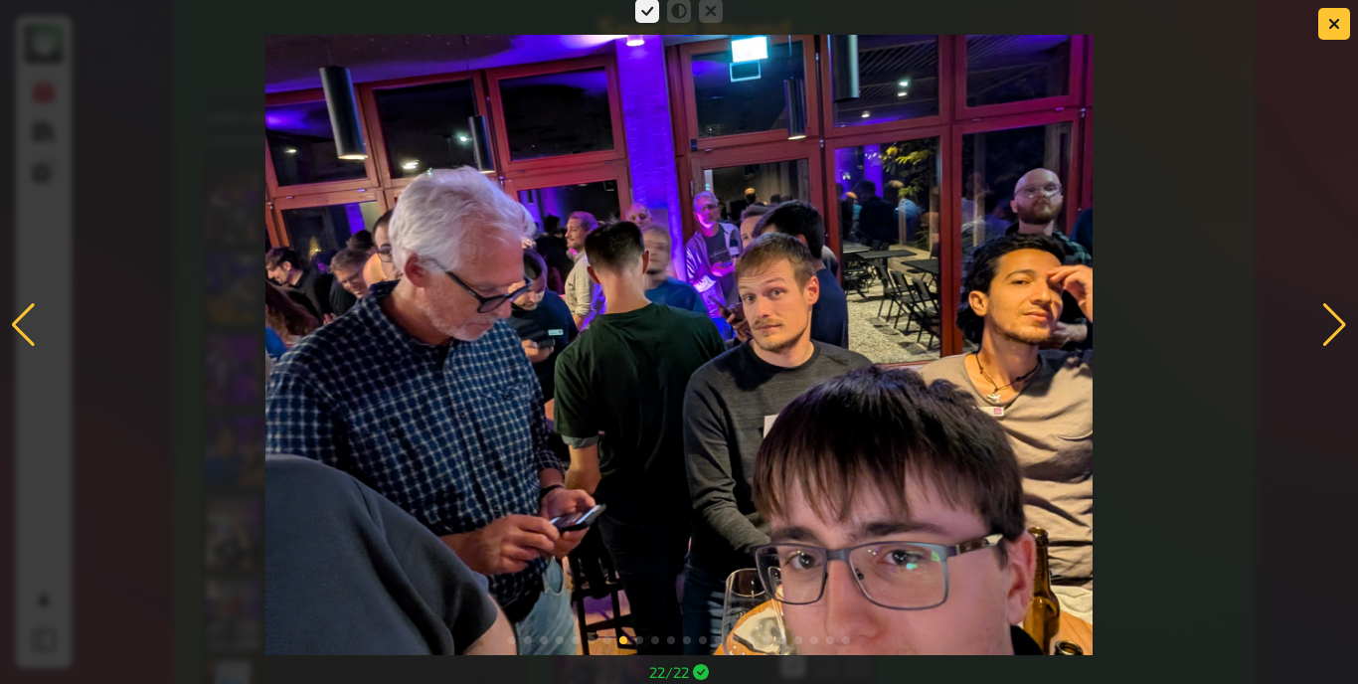
click at [1337, 332] on div at bounding box center [1334, 325] width 27 height 44
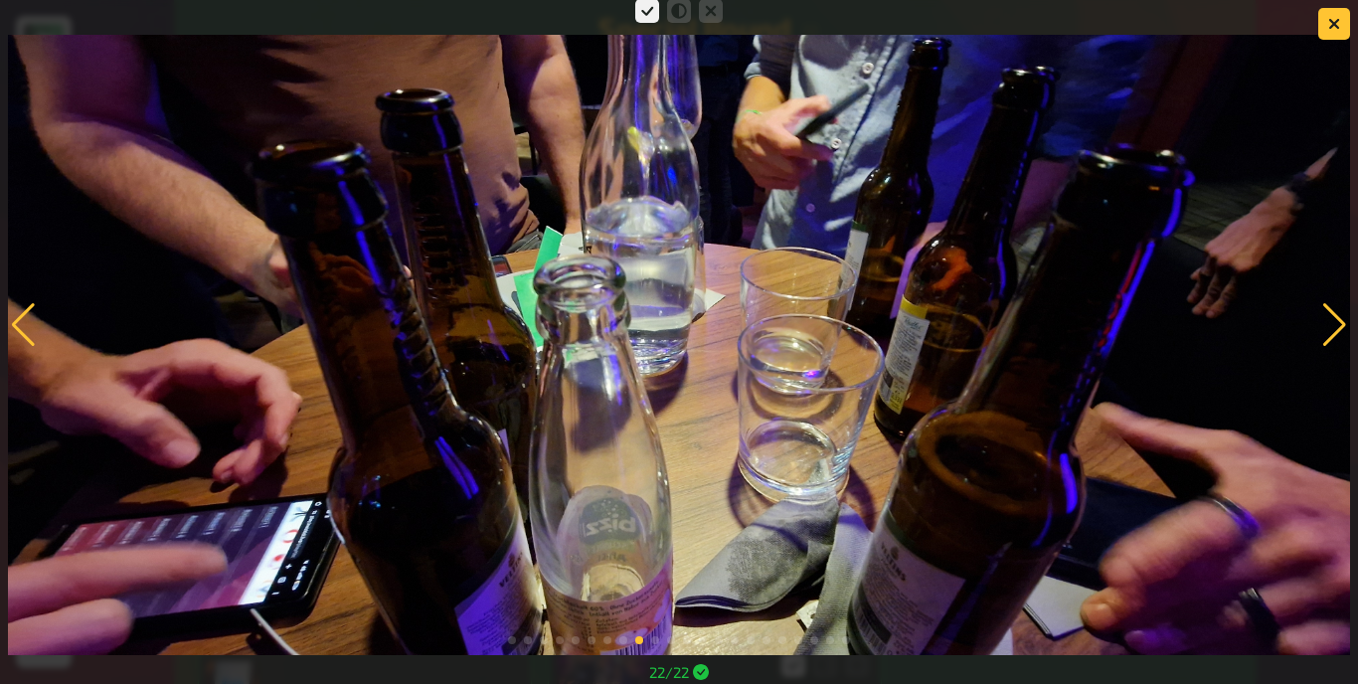
click at [1335, 328] on div at bounding box center [1334, 325] width 27 height 44
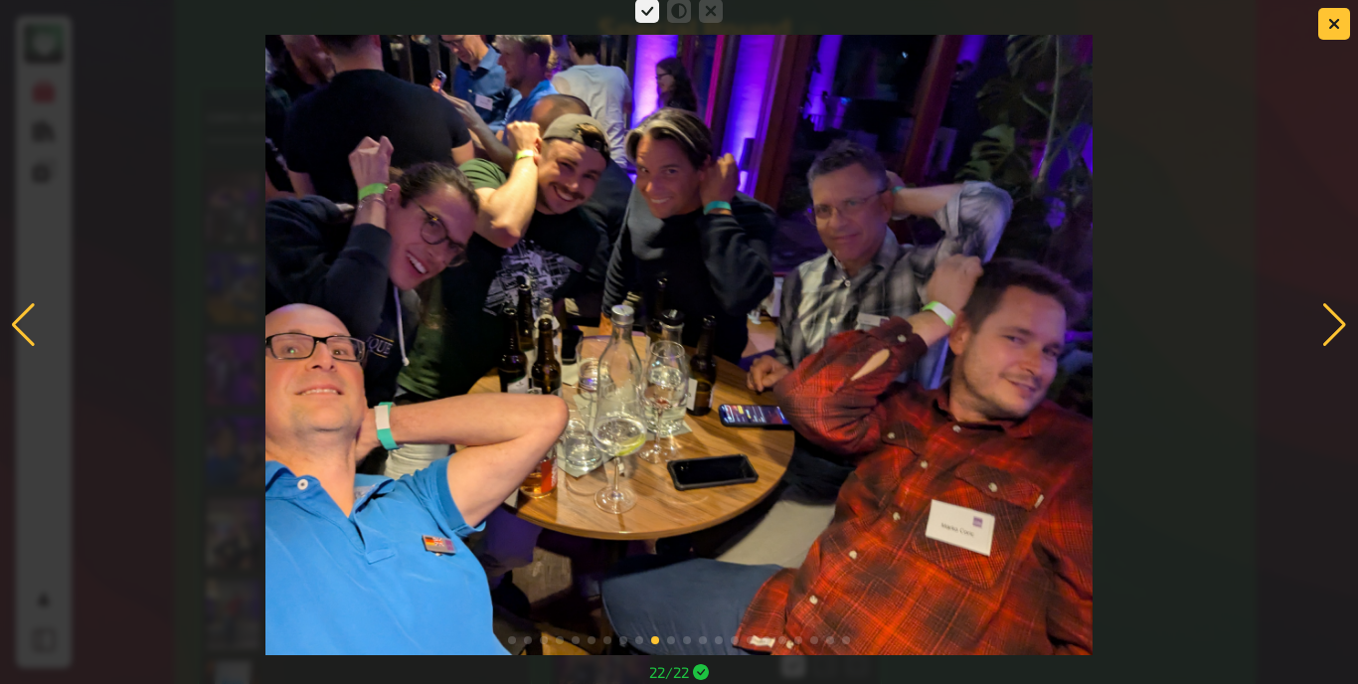
click at [1336, 316] on div at bounding box center [1334, 325] width 27 height 44
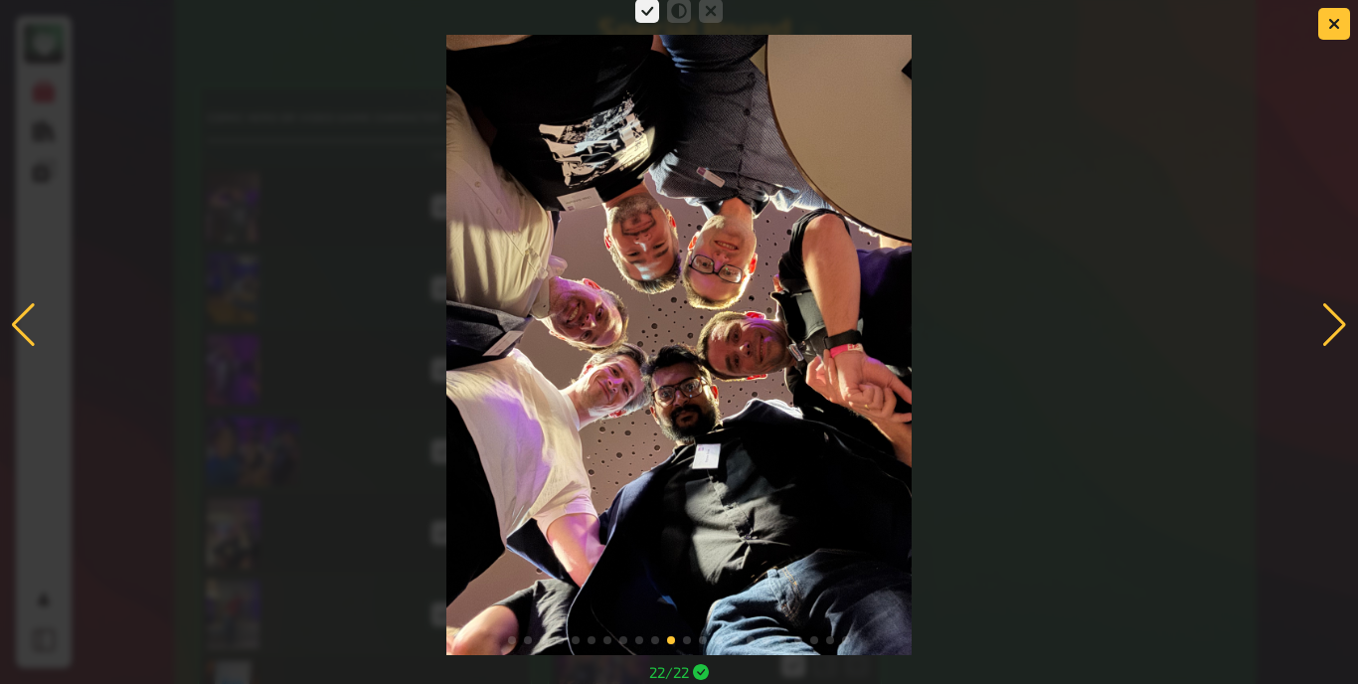
click at [1335, 313] on div at bounding box center [1334, 325] width 27 height 44
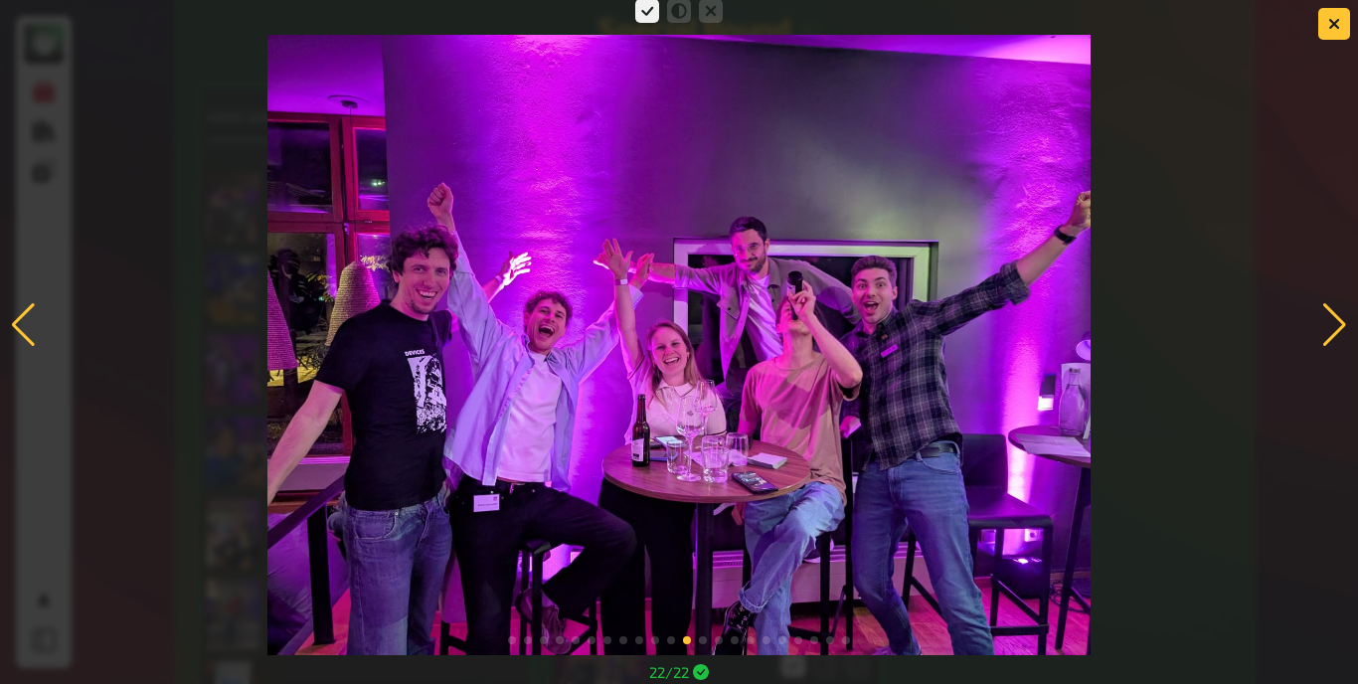
click at [1321, 325] on div at bounding box center [1334, 325] width 27 height 44
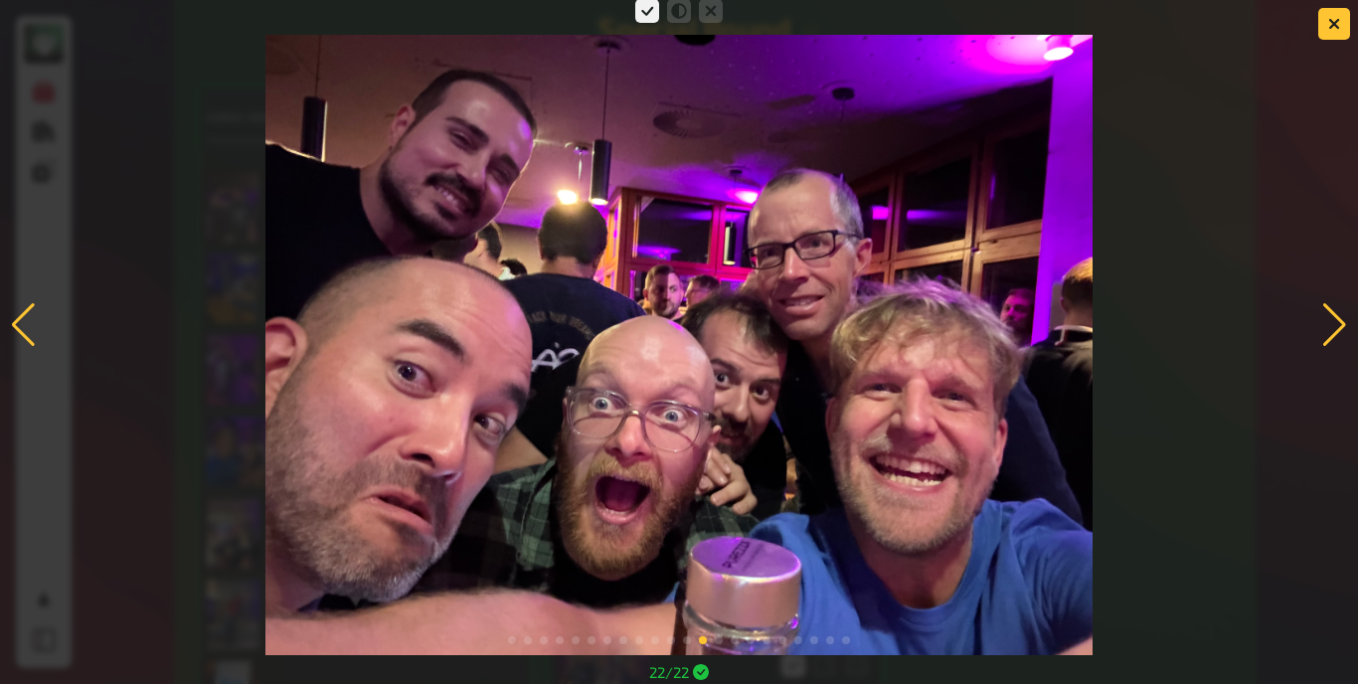
click at [1336, 323] on div at bounding box center [1334, 325] width 27 height 44
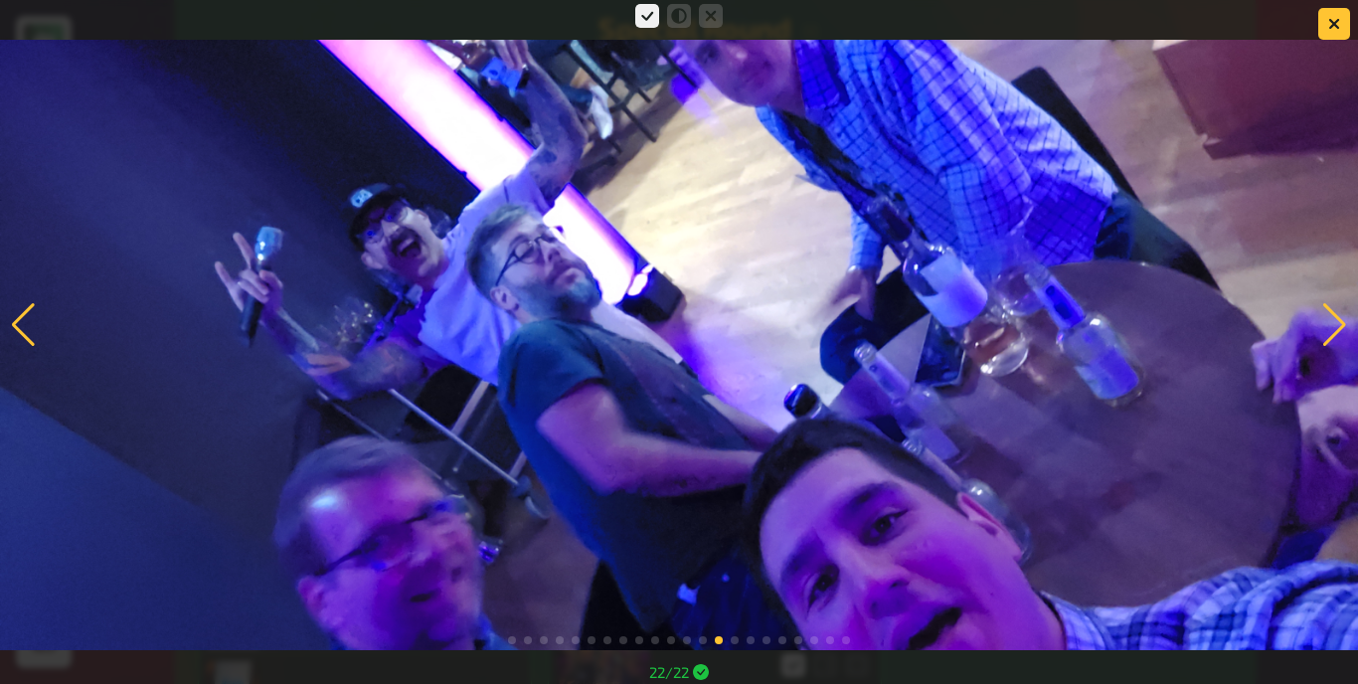
click at [1330, 317] on div at bounding box center [1334, 325] width 27 height 44
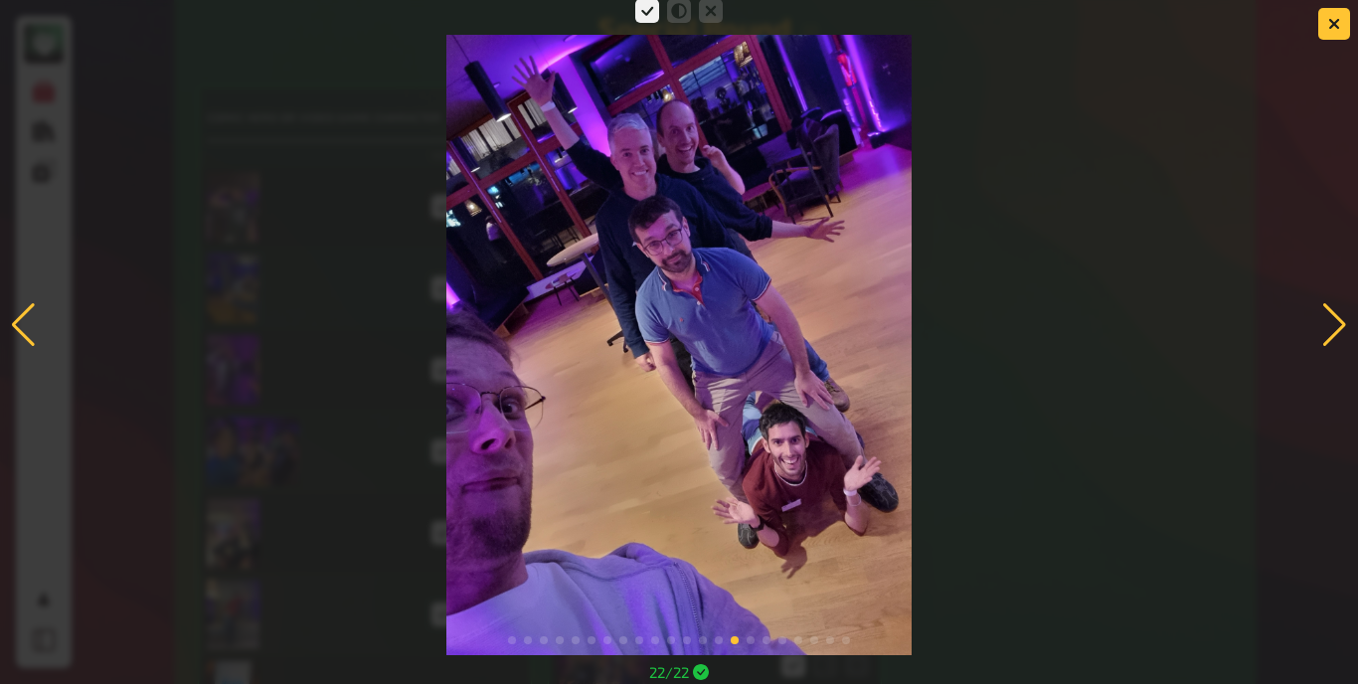
click at [1326, 320] on div at bounding box center [1334, 325] width 27 height 44
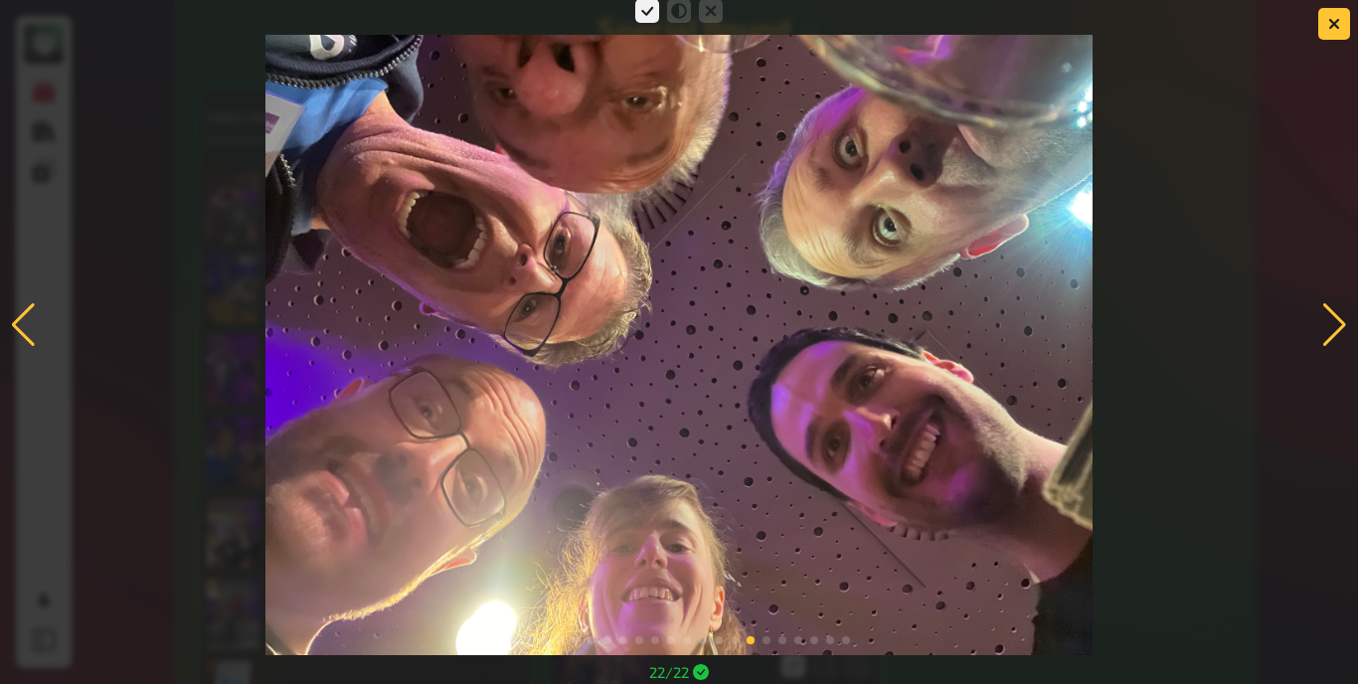
click at [1324, 333] on div at bounding box center [1334, 325] width 27 height 44
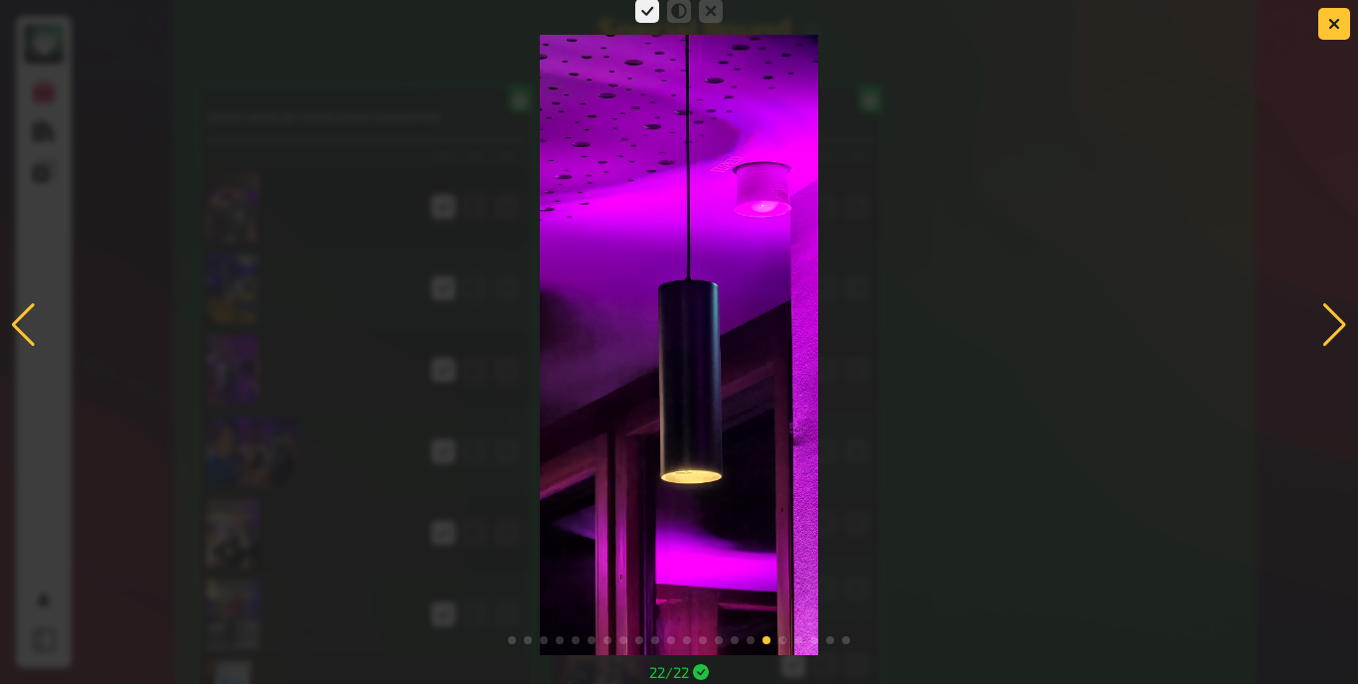
click at [1327, 321] on div at bounding box center [1334, 325] width 27 height 44
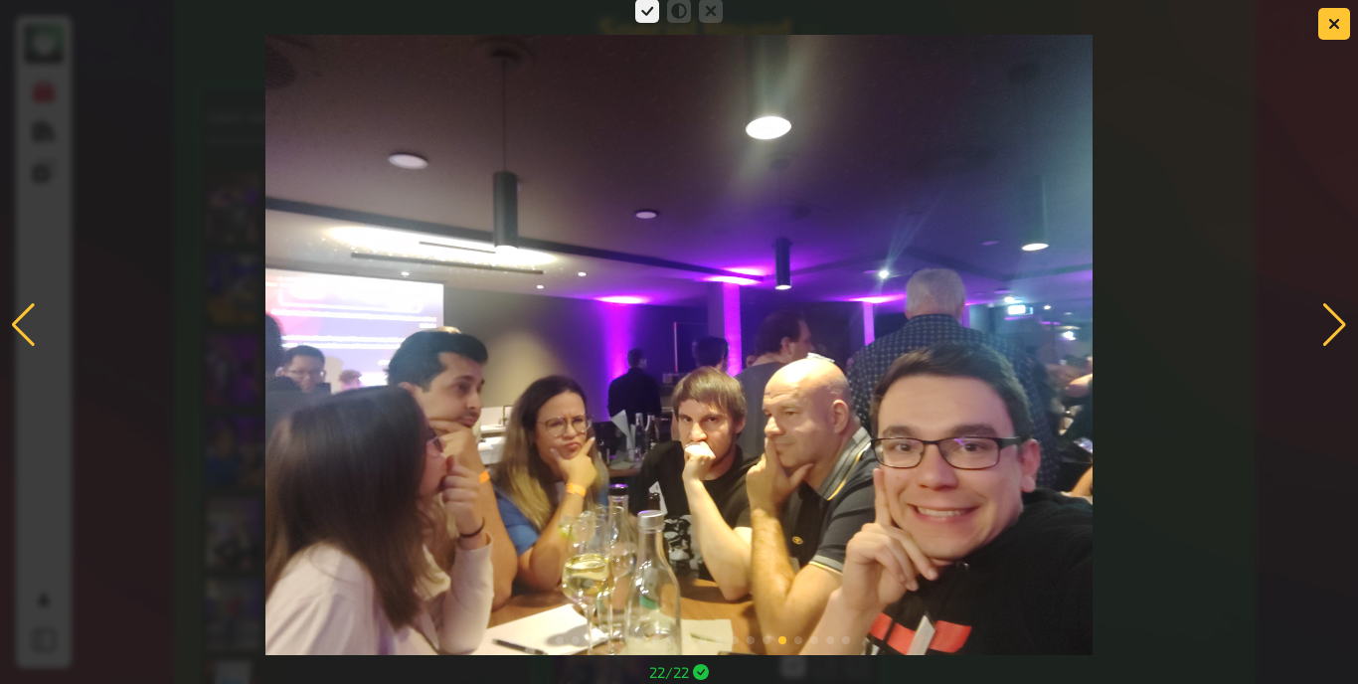
click at [1331, 317] on div at bounding box center [1334, 325] width 27 height 44
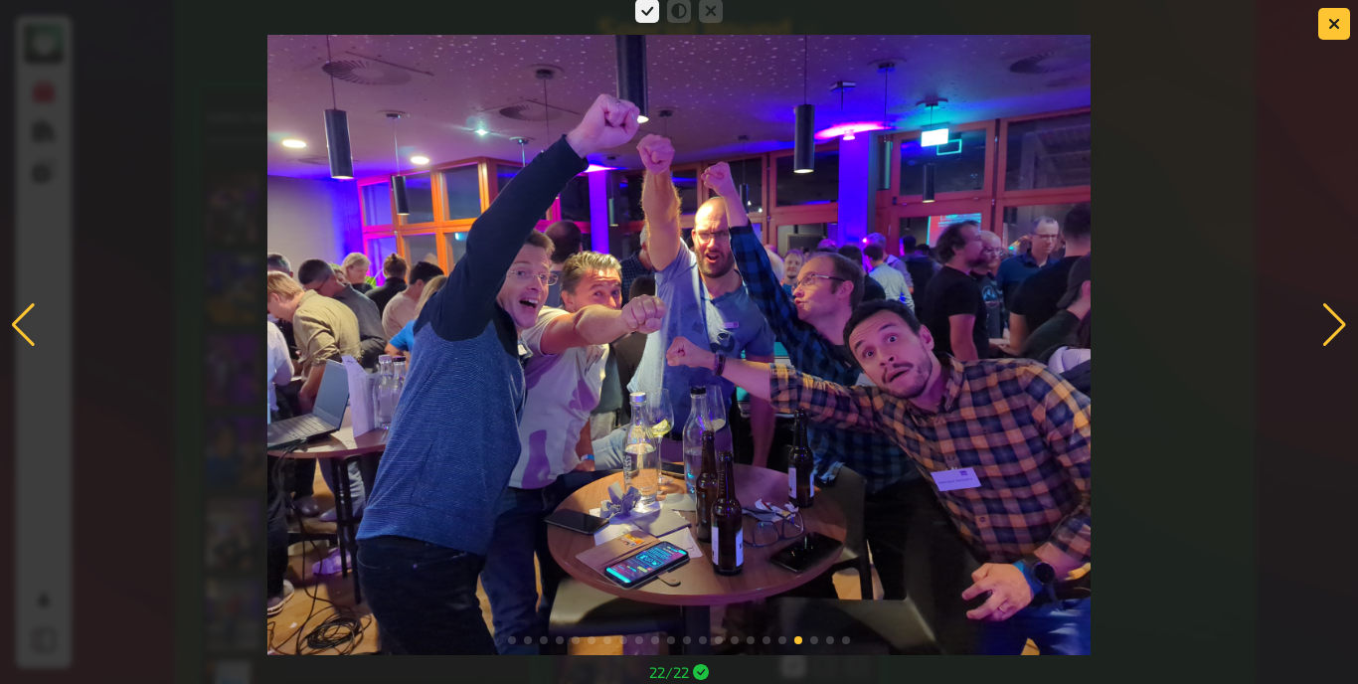
click at [1334, 328] on div at bounding box center [1334, 325] width 27 height 44
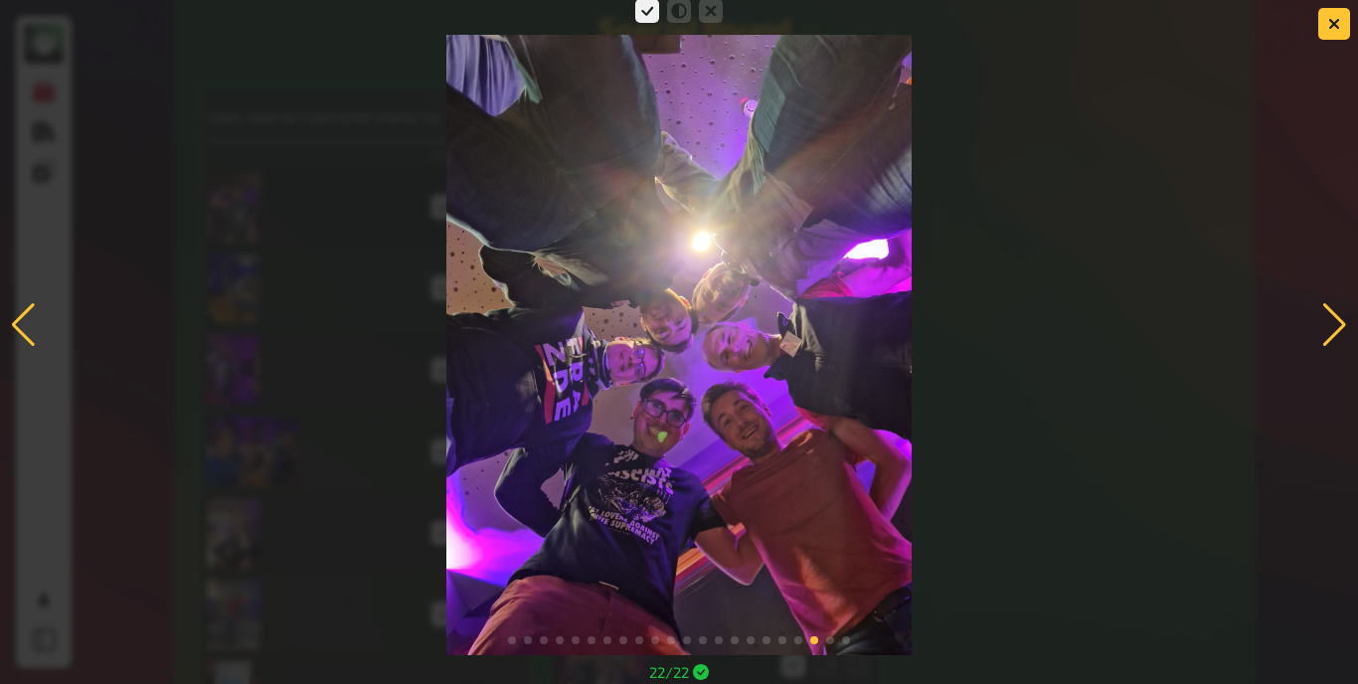
click at [1336, 335] on div at bounding box center [1334, 325] width 27 height 44
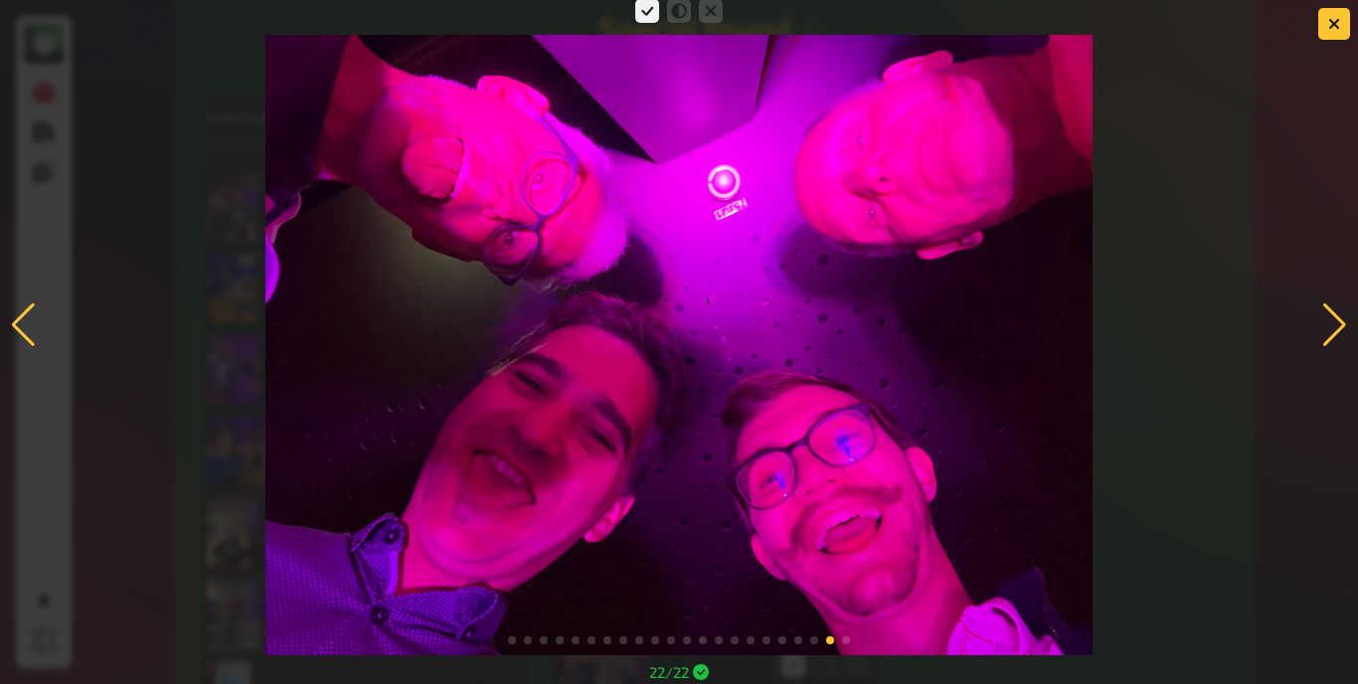
click at [1338, 331] on div at bounding box center [1334, 325] width 27 height 44
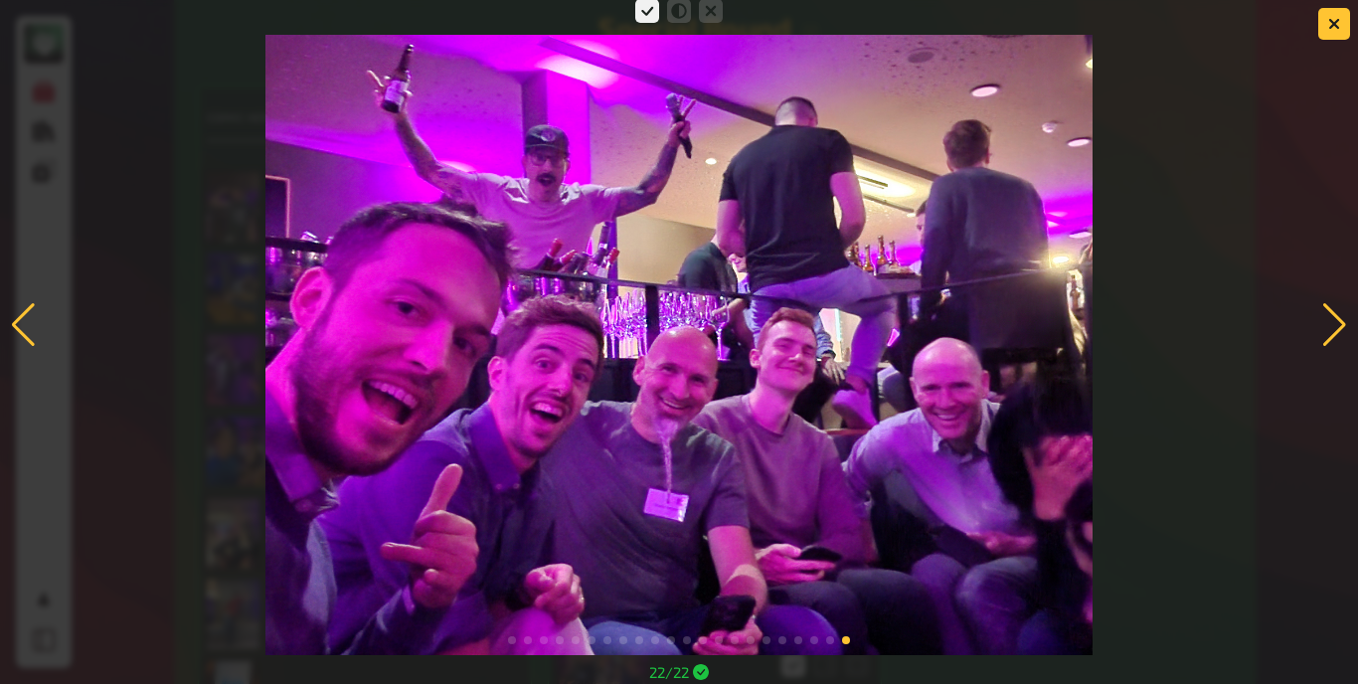
click at [1334, 332] on div at bounding box center [1334, 325] width 27 height 44
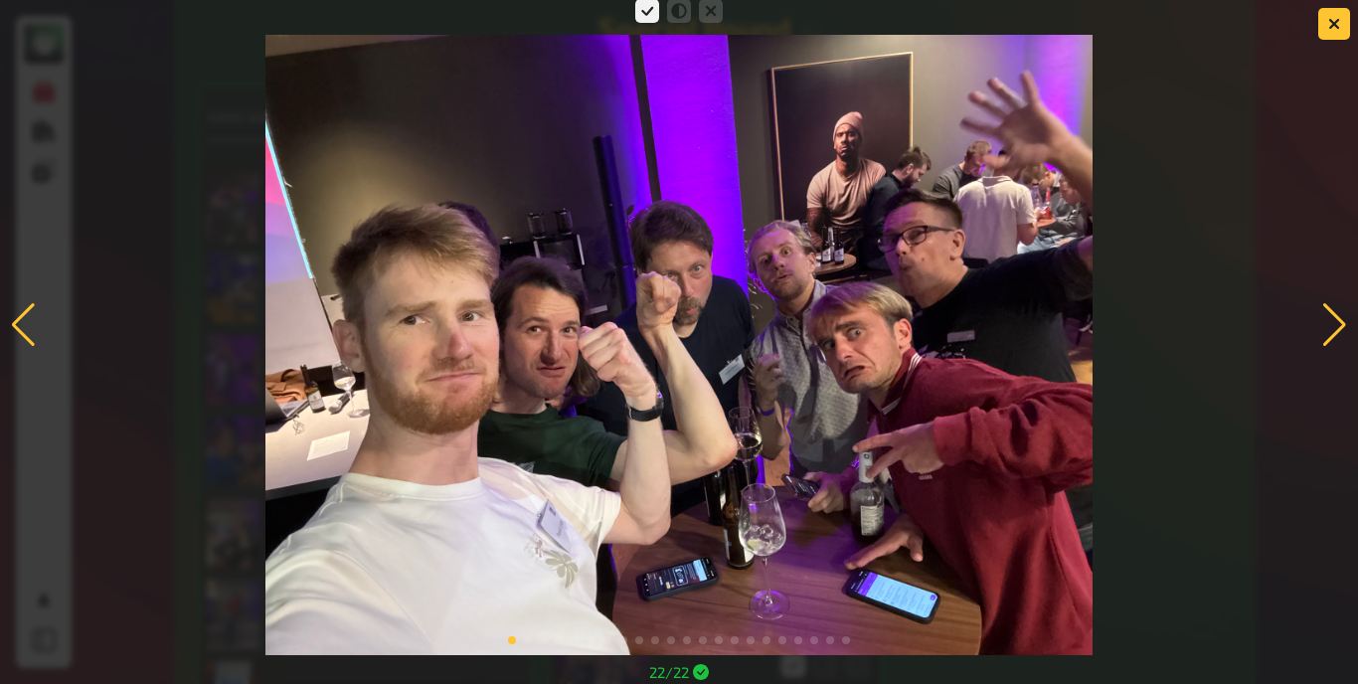
click at [1316, 312] on div at bounding box center [679, 325] width 1358 height 660
click at [1333, 312] on div at bounding box center [1334, 325] width 27 height 44
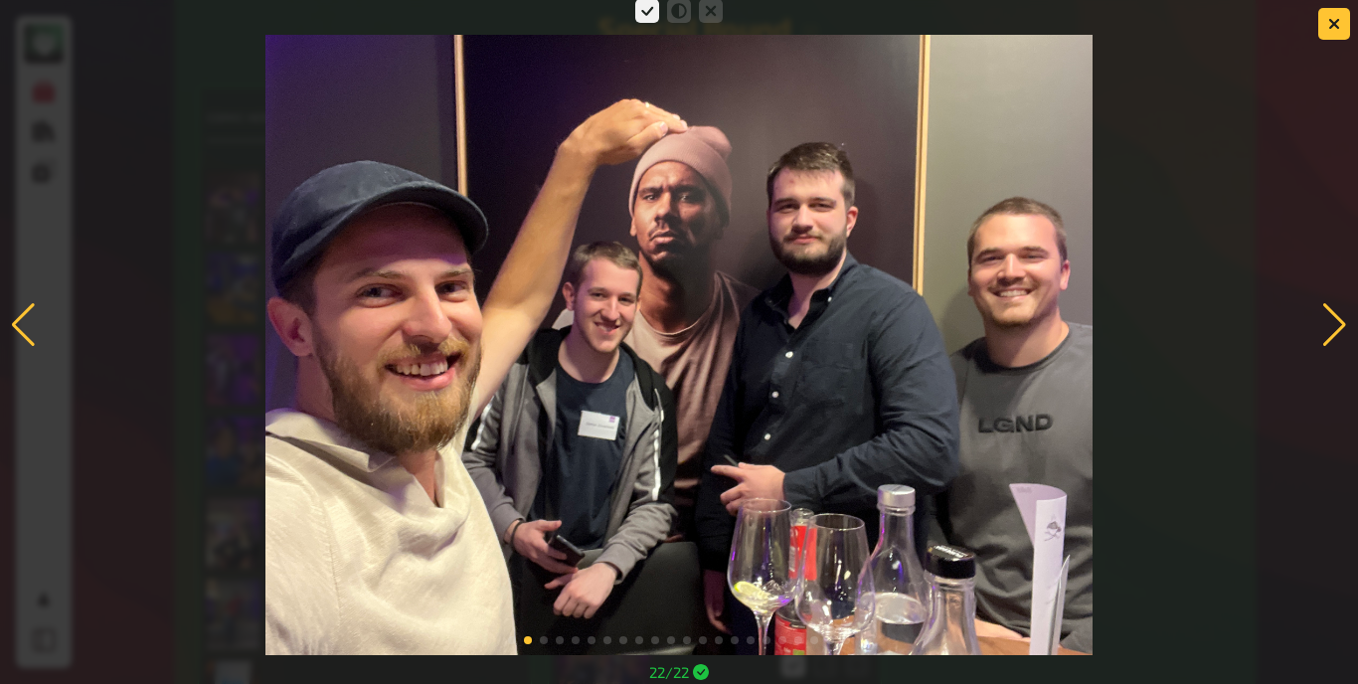
click at [28, 309] on div at bounding box center [23, 325] width 27 height 44
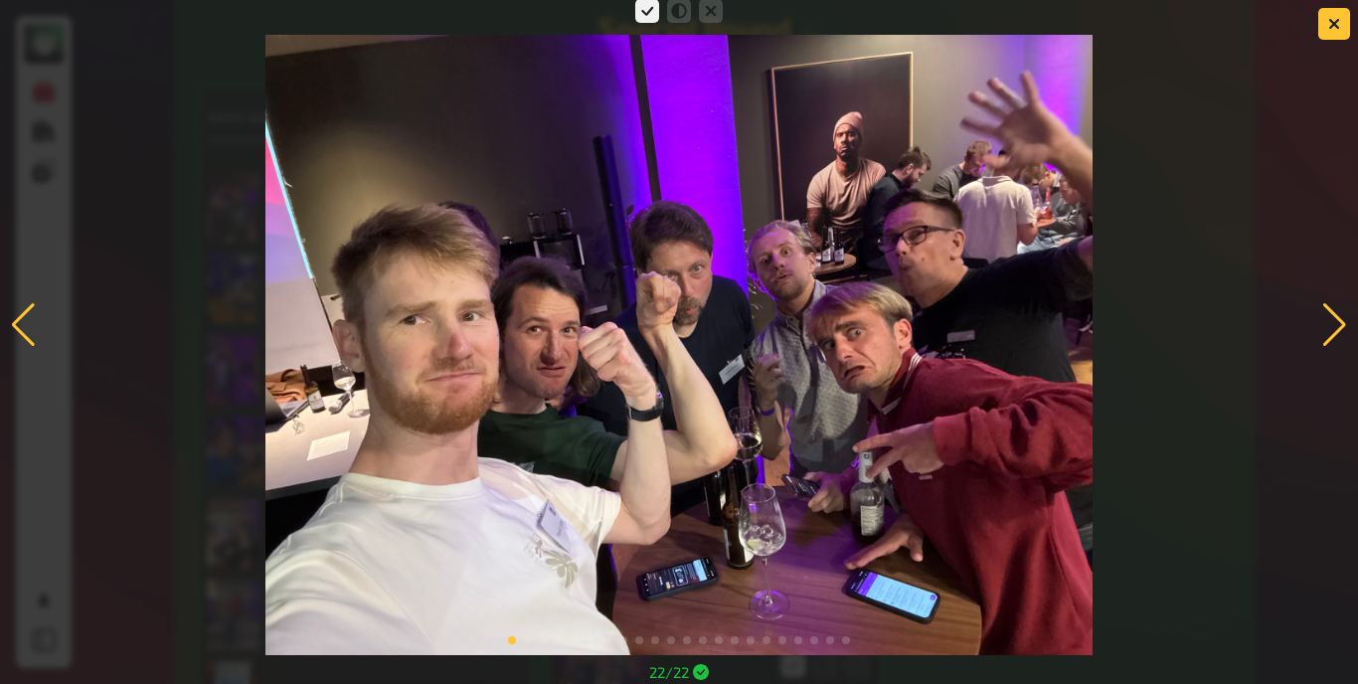
click at [1325, 312] on div at bounding box center [1334, 325] width 27 height 44
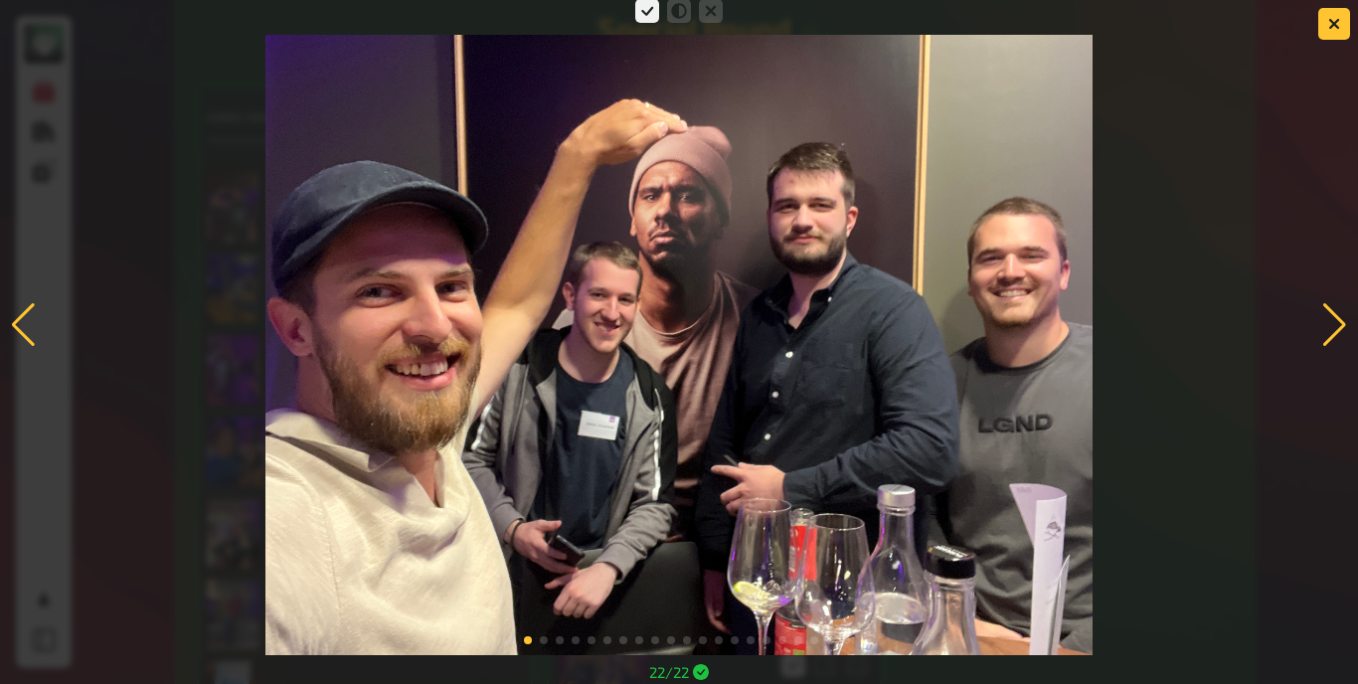
click at [1316, 326] on div at bounding box center [679, 325] width 1358 height 660
click at [1329, 326] on div at bounding box center [1334, 325] width 27 height 44
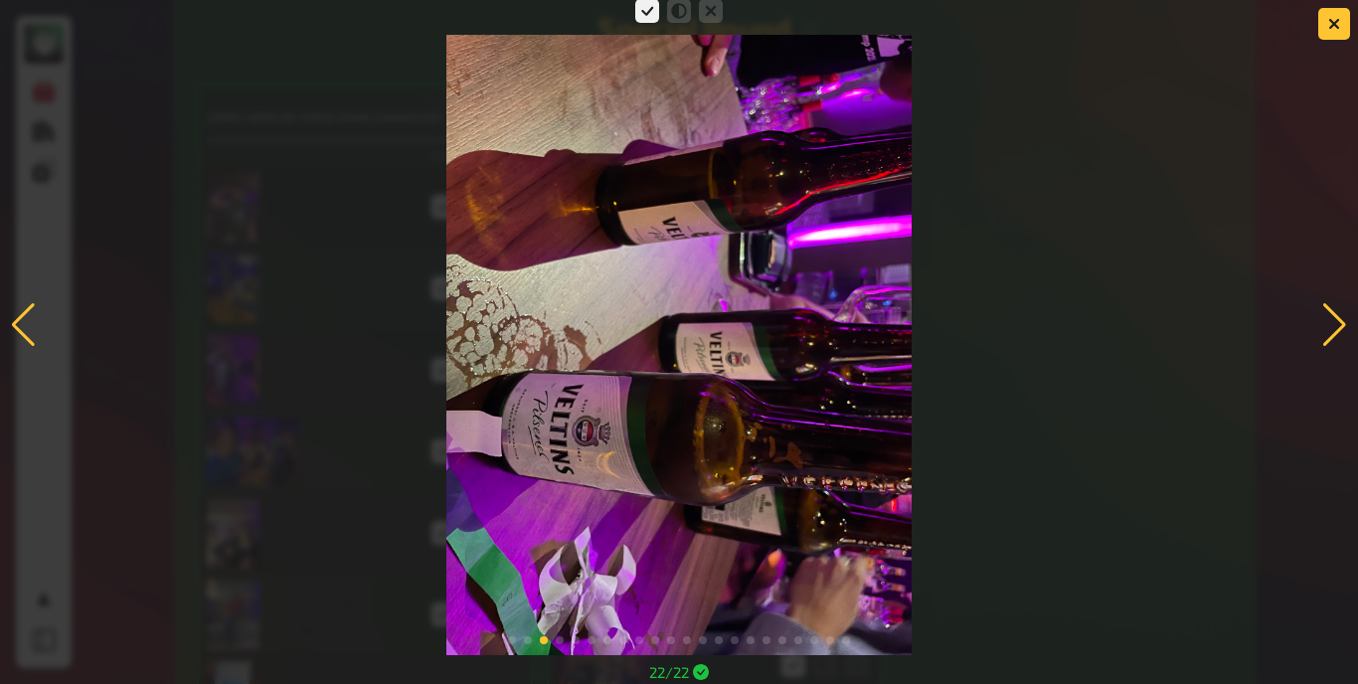
click at [1329, 326] on div at bounding box center [1334, 325] width 27 height 44
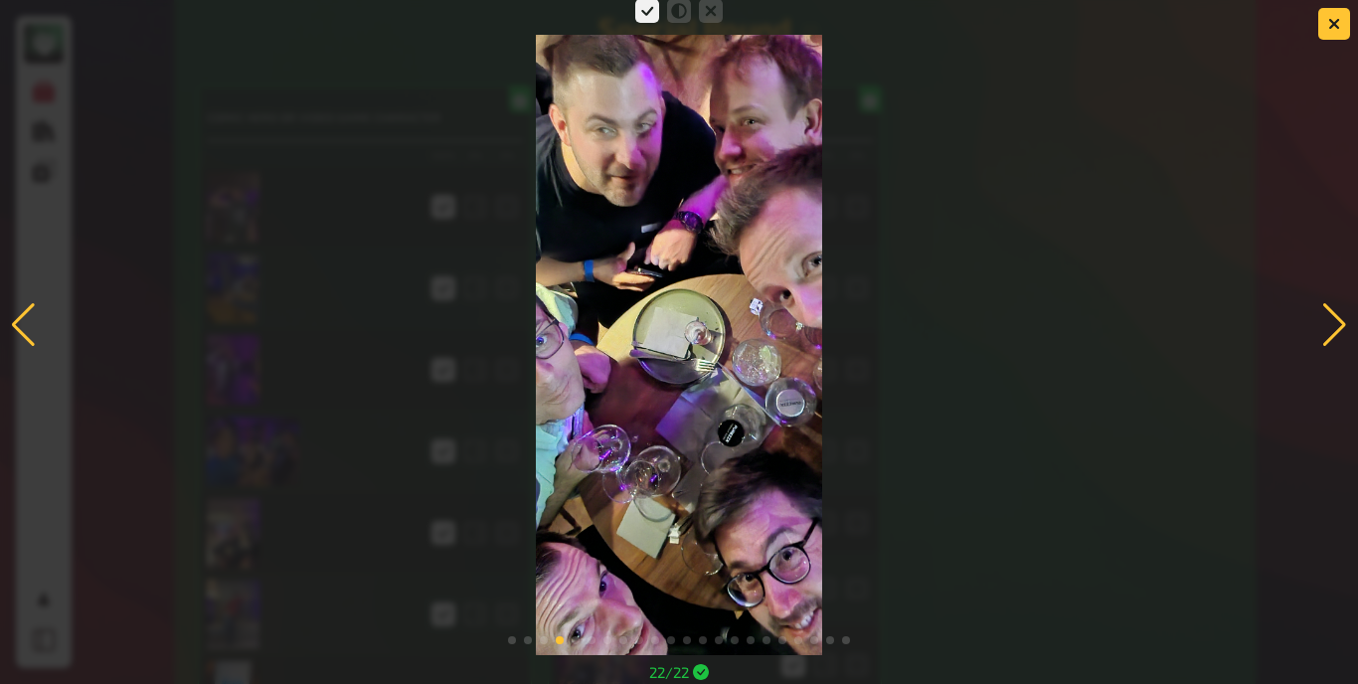
click at [1338, 327] on div at bounding box center [1334, 325] width 27 height 44
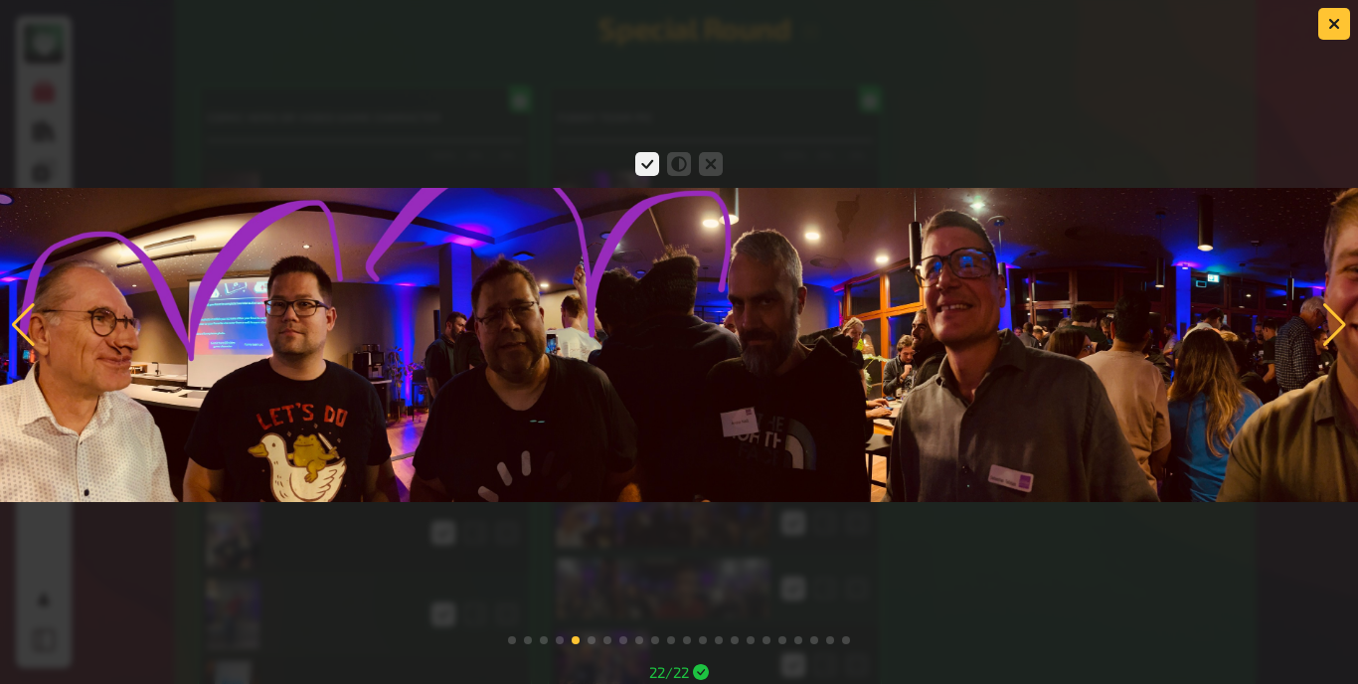
click at [1338, 327] on div at bounding box center [1334, 325] width 27 height 44
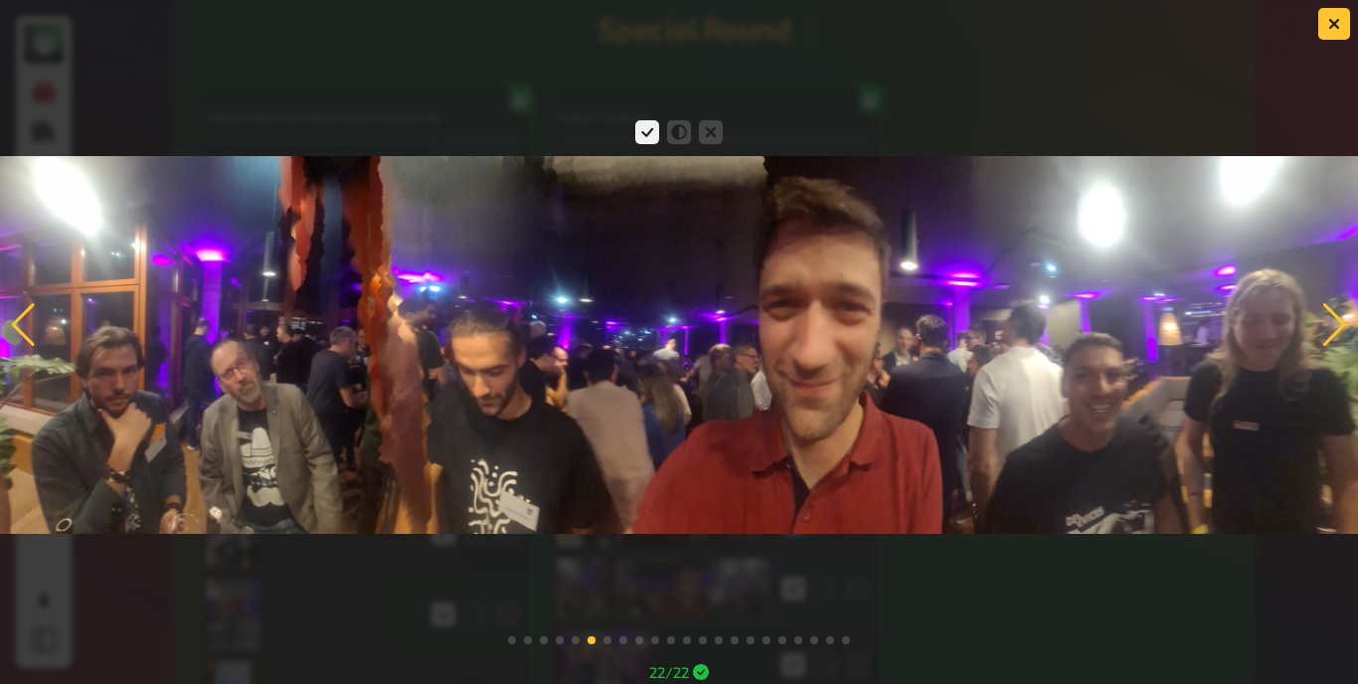
click at [1338, 327] on div at bounding box center [1334, 325] width 27 height 44
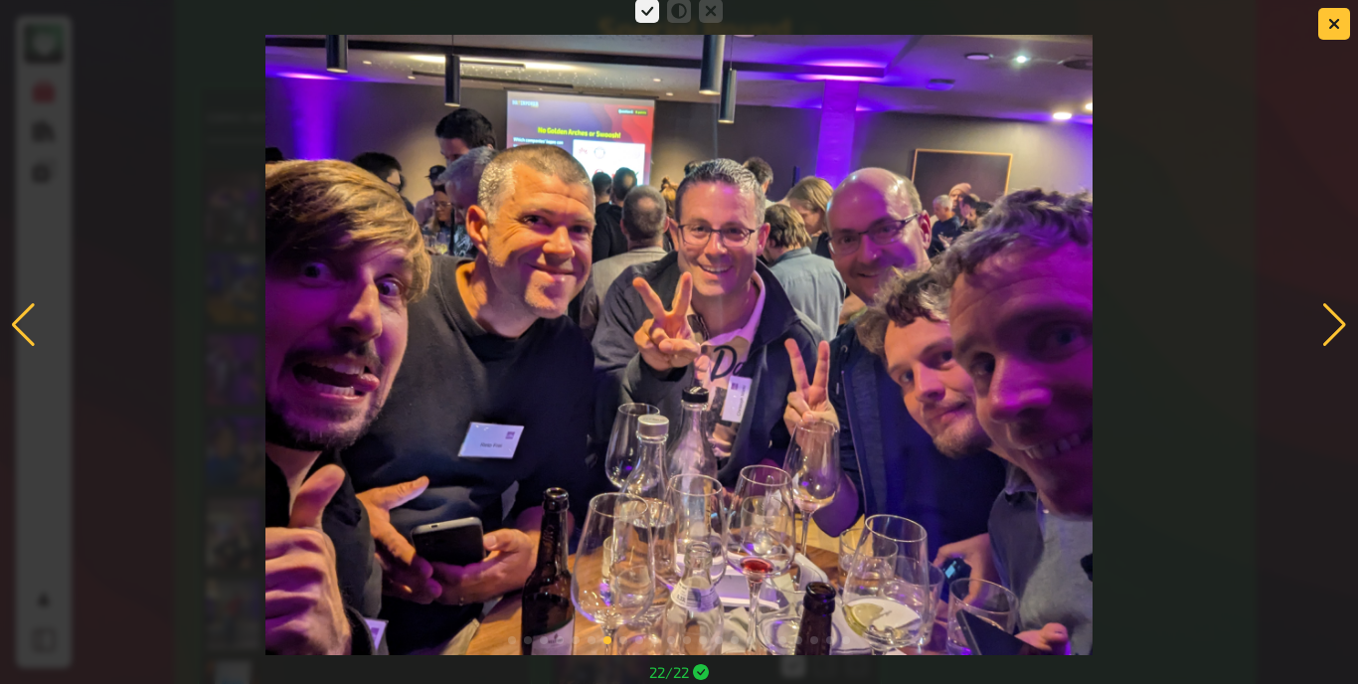
click at [1338, 327] on div at bounding box center [1334, 325] width 27 height 44
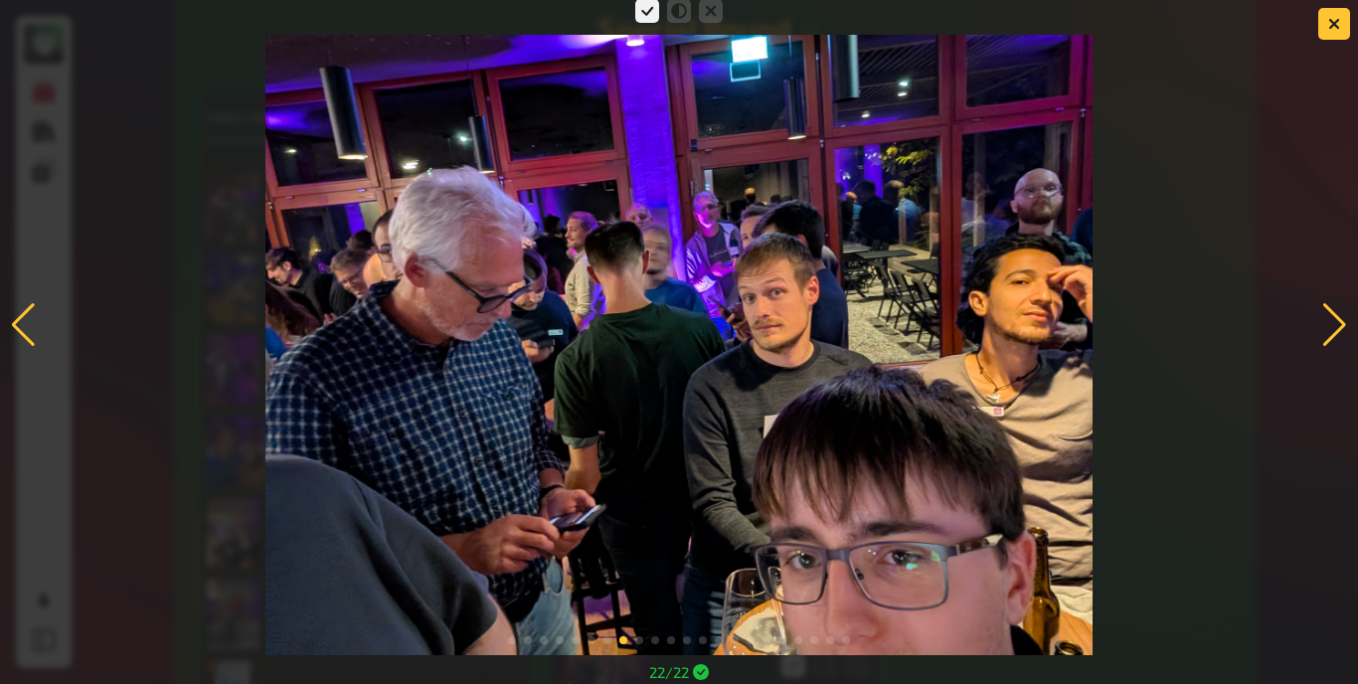
click at [1338, 327] on div at bounding box center [1334, 325] width 27 height 44
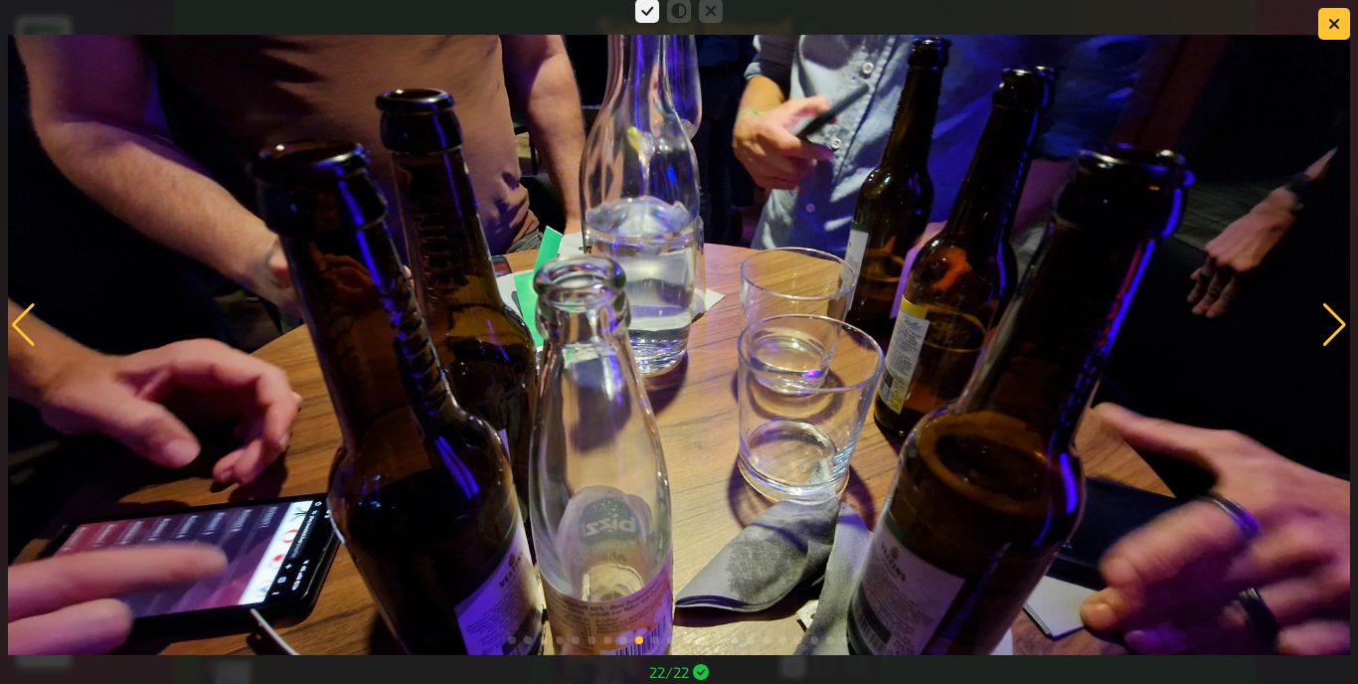
click at [1338, 327] on div at bounding box center [1334, 325] width 27 height 44
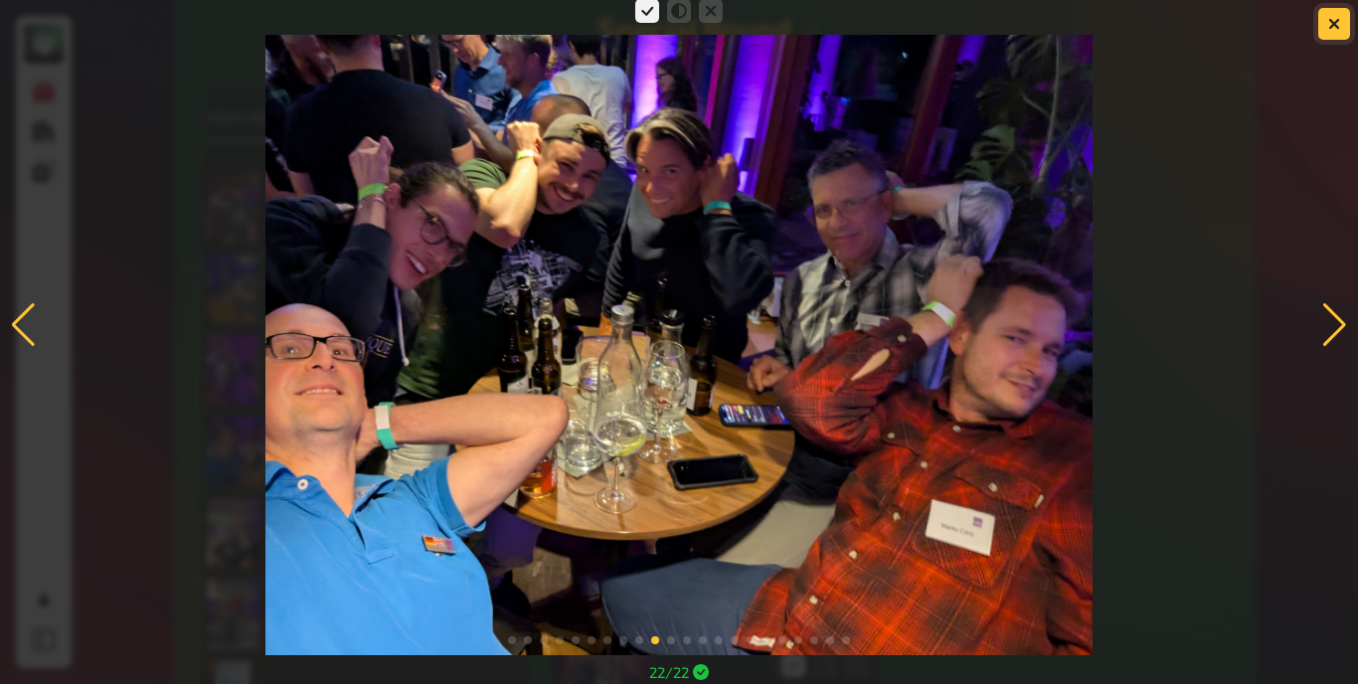
click at [1327, 13] on button "button" at bounding box center [1334, 24] width 32 height 32
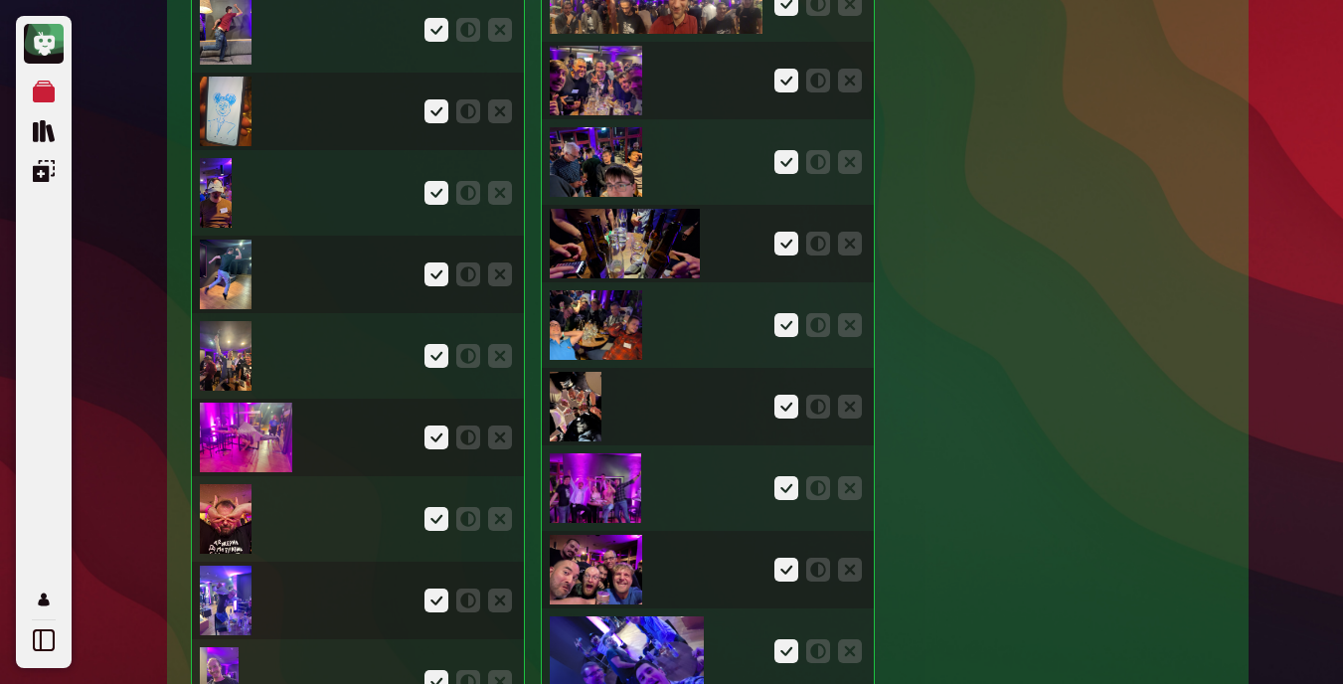
scroll to position [7571, 0]
